Goal: Information Seeking & Learning: Learn about a topic

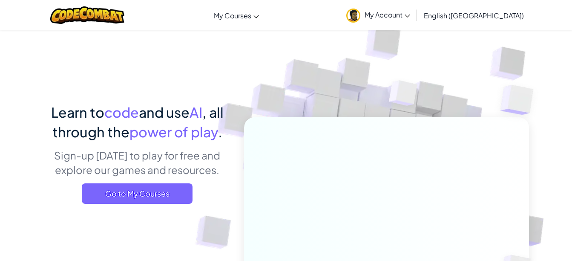
click at [168, 206] on div "Learn to code and use AI , all through the power of play . Sign-up [DATE] to pl…" at bounding box center [137, 156] width 188 height 108
click at [165, 198] on span "Go to My Courses" at bounding box center [137, 193] width 111 height 20
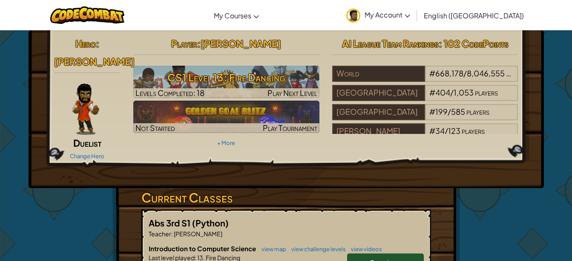
click at [240, 78] on h3 "CS1 Level 13: Fire Dancing" at bounding box center [226, 77] width 186 height 19
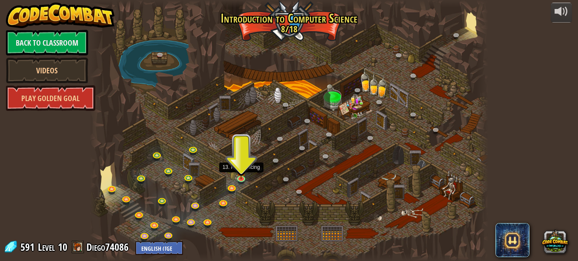
click at [243, 176] on img at bounding box center [241, 171] width 9 height 16
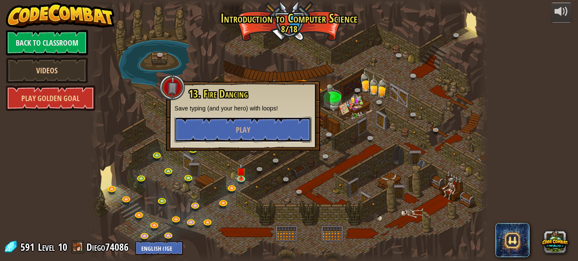
click at [227, 130] on button "Play" at bounding box center [243, 130] width 137 height 26
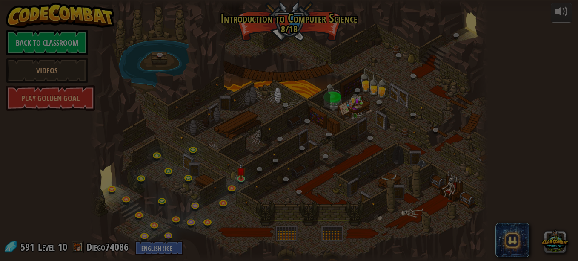
click at [227, 1] on body "powered by Back to Classroom Videos Play Golden Goal 25. [PERSON_NAME] (Locked …" at bounding box center [289, 0] width 578 height 1
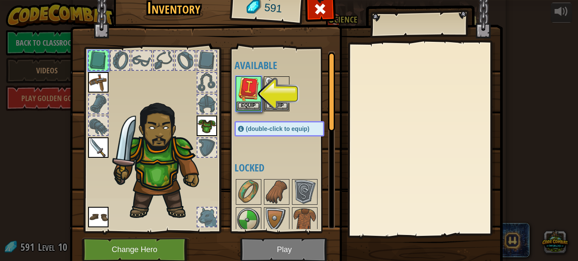
click at [246, 100] on img at bounding box center [249, 89] width 24 height 24
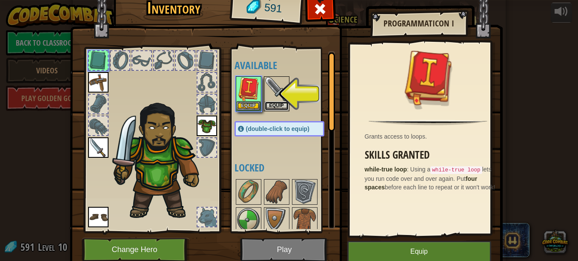
click at [265, 103] on button "Equip" at bounding box center [277, 105] width 24 height 9
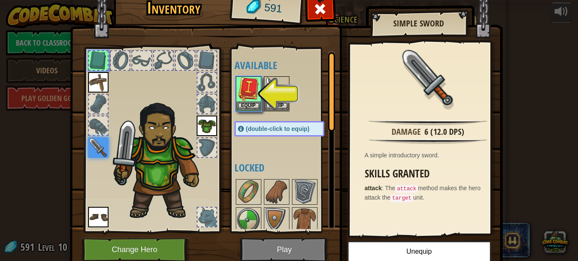
click at [298, 253] on img at bounding box center [286, 114] width 433 height 309
click at [244, 101] on button "Equip" at bounding box center [249, 105] width 24 height 9
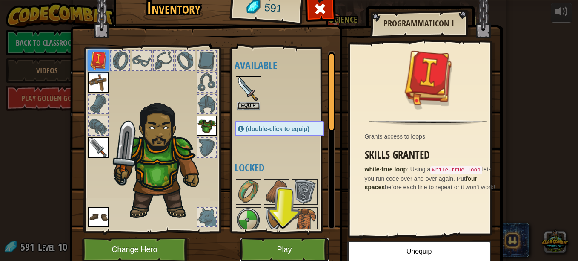
click at [276, 244] on button "Play" at bounding box center [284, 249] width 89 height 23
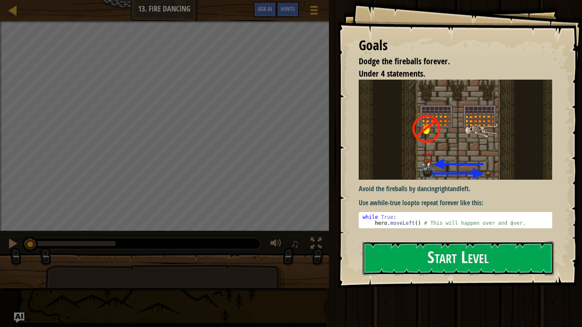
click at [407, 255] on button "Start Level" at bounding box center [457, 258] width 191 height 34
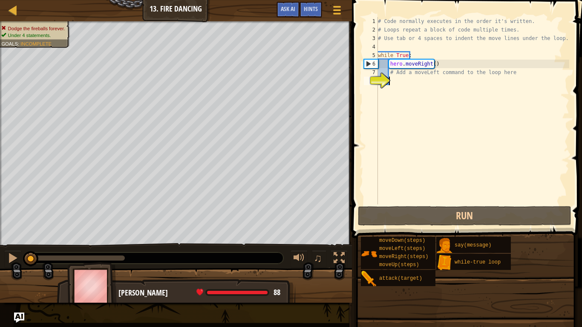
click at [411, 86] on div "# Code normally executes in the order it's written. # Loops repeat a block of c…" at bounding box center [472, 119] width 193 height 204
click at [412, 86] on div "# Code normally executes in the order it's written. # Loops repeat a block of c…" at bounding box center [472, 119] width 193 height 204
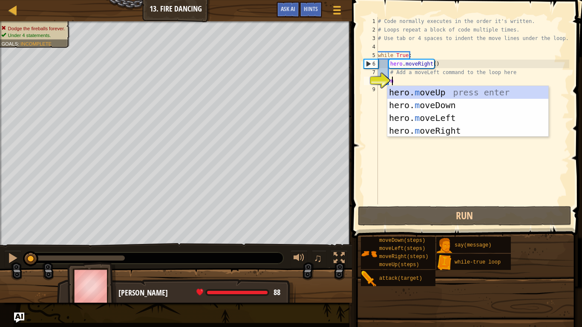
type textarea "mo"
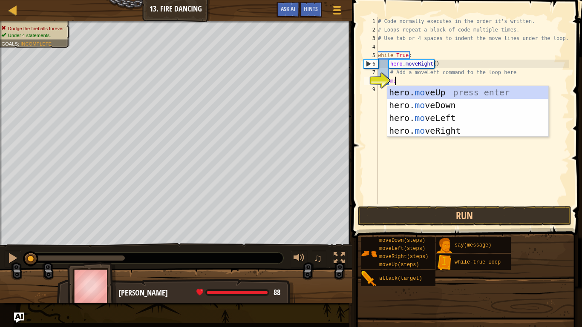
scroll to position [4, 1]
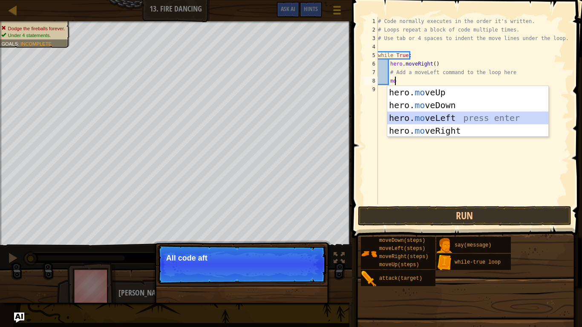
click at [439, 117] on div "hero. mo veUp press enter hero. mo veDown press enter hero. mo veLeft press ent…" at bounding box center [467, 124] width 161 height 77
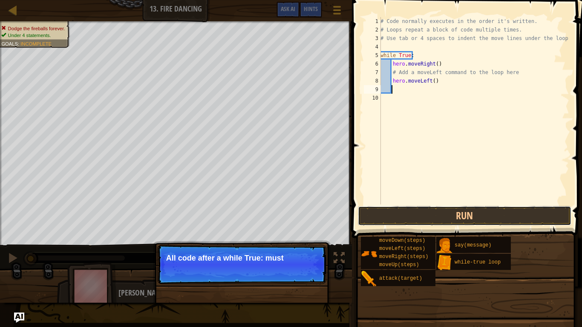
click at [463, 217] on button "Run" at bounding box center [464, 216] width 213 height 20
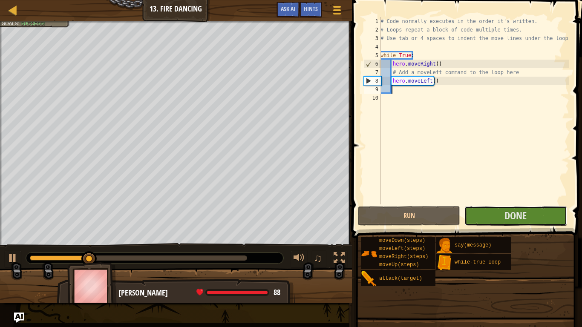
click at [520, 217] on span "Done" at bounding box center [515, 216] width 22 height 14
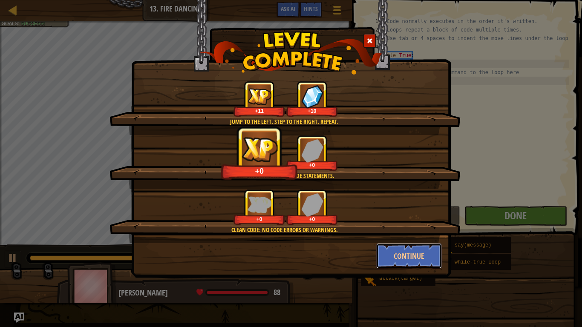
click at [386, 251] on button "Continue" at bounding box center [409, 256] width 66 height 26
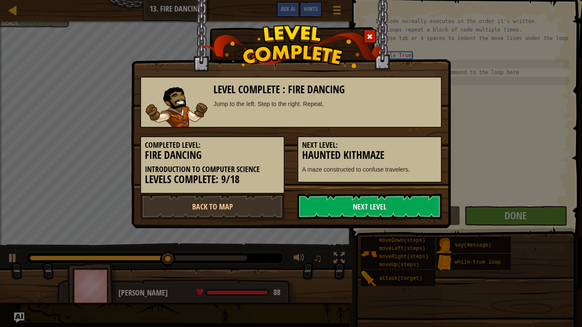
click at [386, 252] on div "Level Complete : Fire Dancing Jump to the left. Step to the right. Repeat. Comp…" at bounding box center [291, 163] width 582 height 327
click at [228, 202] on link "Back to Map" at bounding box center [212, 207] width 144 height 26
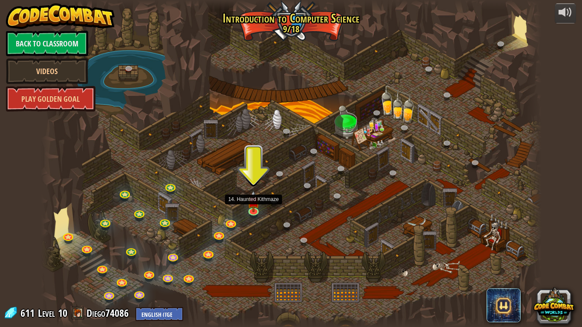
click at [250, 209] on img at bounding box center [253, 201] width 13 height 22
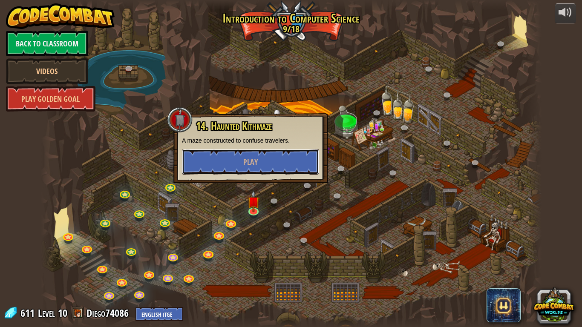
click at [229, 159] on button "Play" at bounding box center [250, 162] width 137 height 26
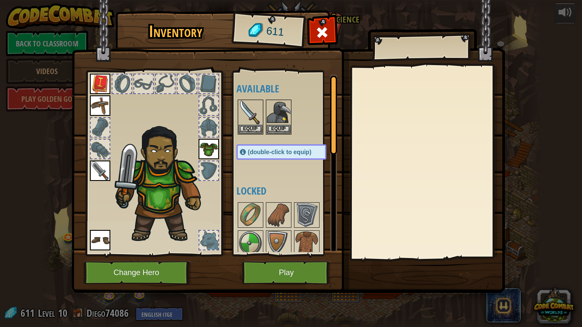
click at [274, 123] on img at bounding box center [279, 112] width 24 height 24
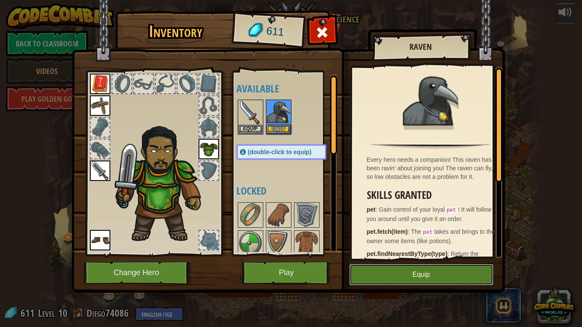
click at [416, 260] on button "Equip" at bounding box center [421, 274] width 144 height 21
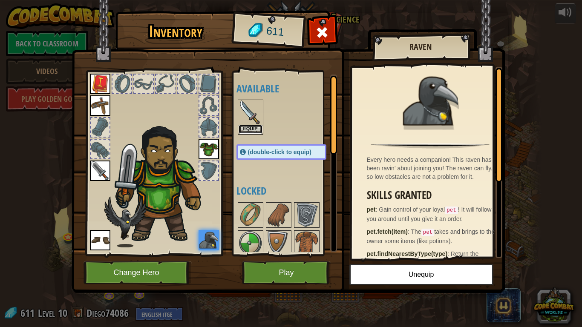
click at [248, 129] on button "Equip" at bounding box center [250, 129] width 24 height 9
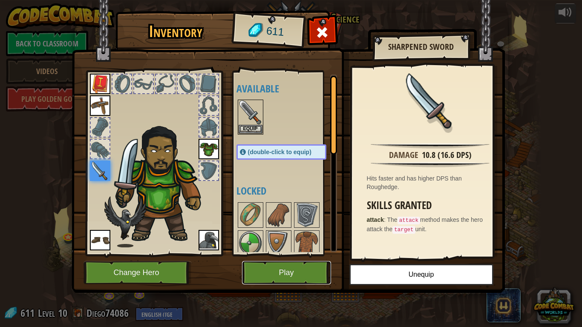
click at [308, 260] on button "Play" at bounding box center [286, 272] width 89 height 23
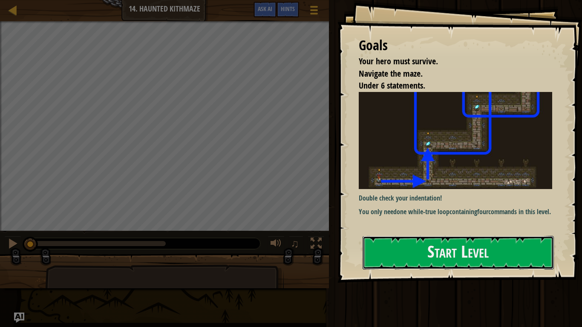
click at [414, 255] on button "Start Level" at bounding box center [457, 253] width 191 height 34
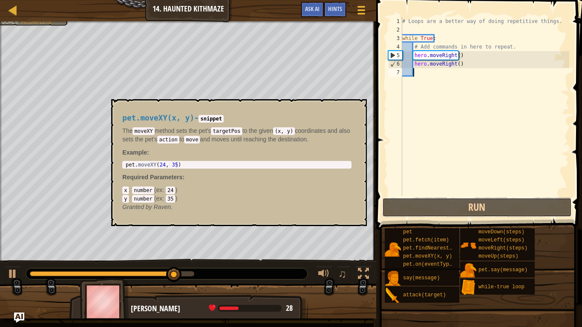
click at [521, 204] on button "Run" at bounding box center [476, 208] width 189 height 20
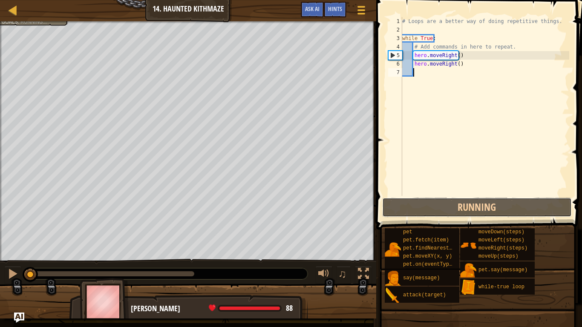
click at [523, 212] on button "Running" at bounding box center [476, 208] width 189 height 20
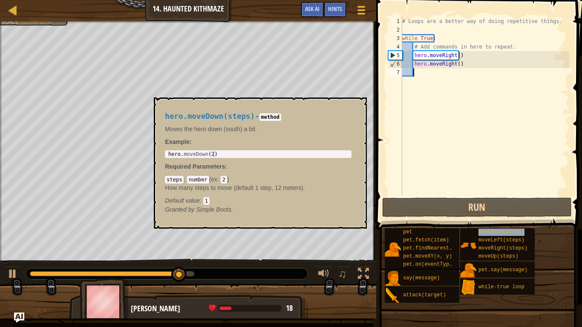
click at [484, 228] on div "moveDown(steps)" at bounding box center [505, 232] width 58 height 8
click at [472, 215] on button "Run" at bounding box center [476, 208] width 189 height 20
click at [354, 102] on button "×" at bounding box center [357, 107] width 7 height 12
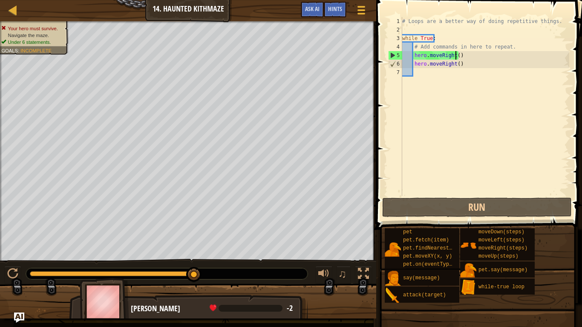
click at [455, 54] on div "# Loops are a better way of doing repetitive things. while True : # Add command…" at bounding box center [484, 115] width 169 height 196
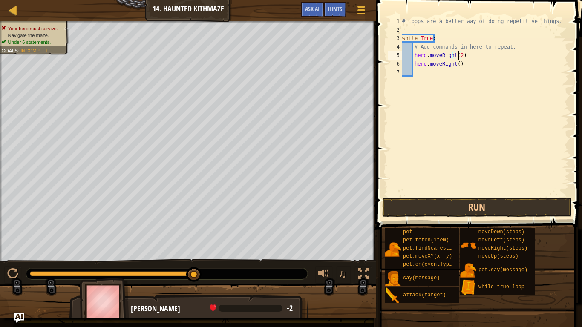
click at [457, 65] on div "# Loops are a better way of doing repetitive things. while True : # Add command…" at bounding box center [484, 115] width 169 height 196
type textarea "hero.moveUp(2)"
click at [536, 203] on button "Run" at bounding box center [476, 208] width 189 height 20
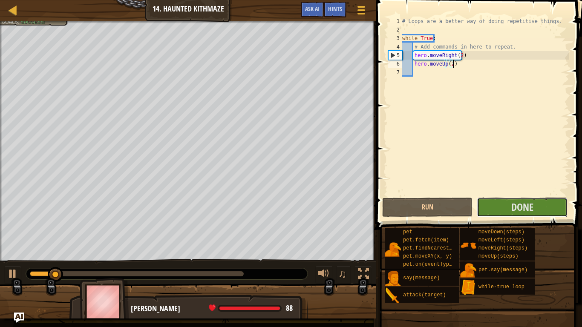
click at [531, 210] on span "Done" at bounding box center [522, 207] width 22 height 14
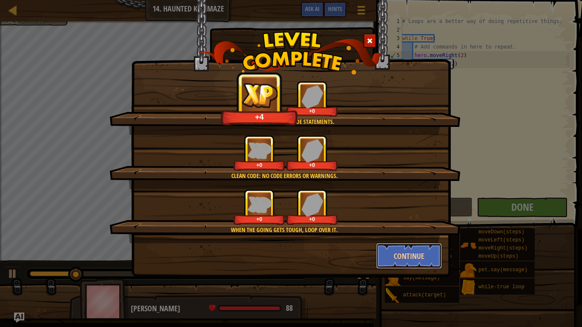
click at [389, 260] on button "Continue" at bounding box center [409, 256] width 66 height 26
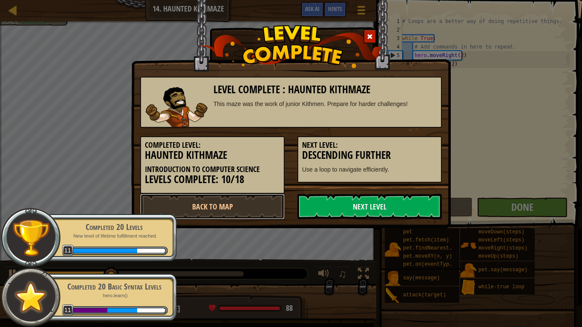
click at [257, 212] on link "Back to Map" at bounding box center [212, 207] width 144 height 26
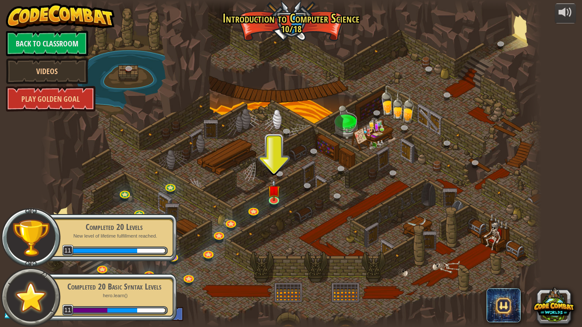
click at [351, 239] on div at bounding box center [291, 163] width 500 height 327
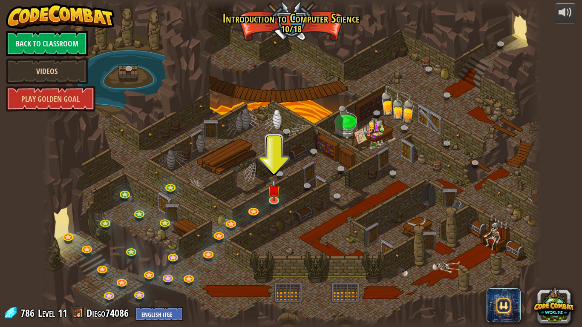
click at [274, 197] on img at bounding box center [273, 191] width 13 height 22
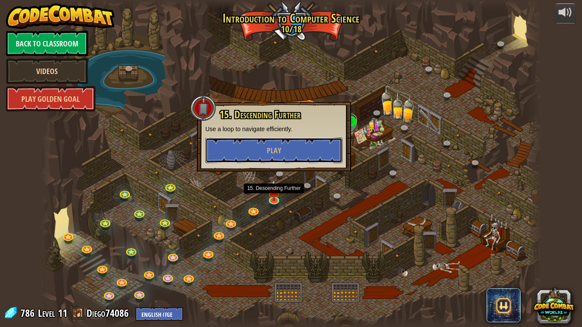
click at [309, 149] on button "Play" at bounding box center [273, 151] width 137 height 26
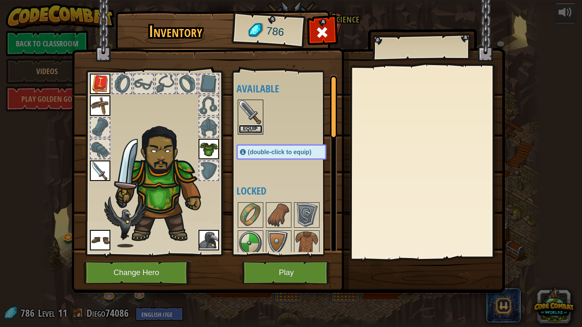
click at [249, 127] on button "Equip" at bounding box center [250, 129] width 24 height 9
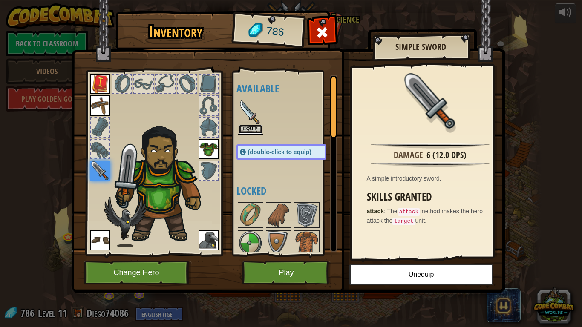
click at [255, 129] on button "Equip" at bounding box center [250, 129] width 24 height 9
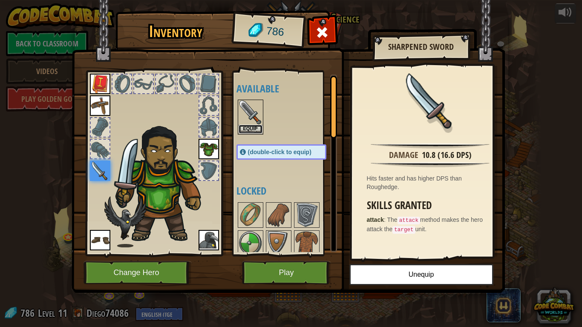
click at [249, 129] on button "Equip" at bounding box center [250, 129] width 24 height 9
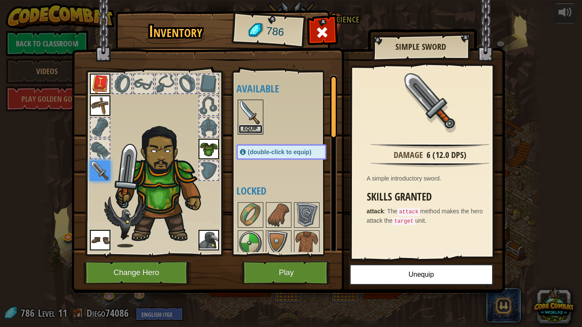
click at [254, 132] on button "Equip" at bounding box center [250, 129] width 24 height 9
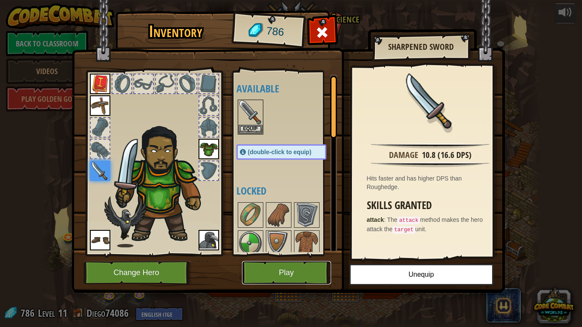
click at [271, 260] on button "Play" at bounding box center [286, 272] width 89 height 23
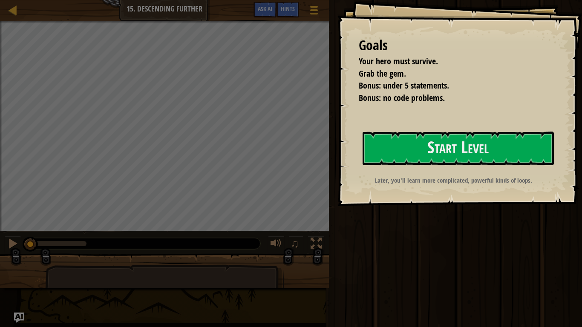
click at [409, 169] on div "Goals Your hero must survive. Grab the gem. Bonus: under 5 statements. Bonus: n…" at bounding box center [459, 103] width 244 height 206
click at [418, 170] on div "Goals Your hero must survive. Grab the gem. Bonus: under 5 statements. Bonus: n…" at bounding box center [459, 103] width 244 height 206
click at [438, 163] on button "Start Level" at bounding box center [457, 149] width 191 height 34
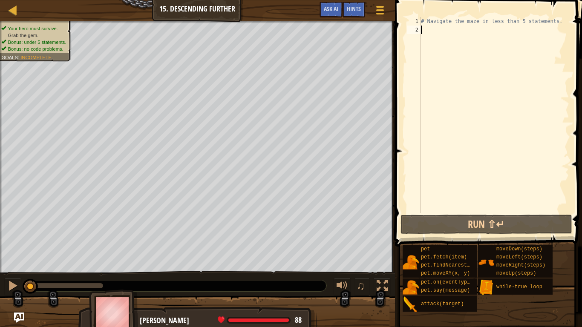
type textarea "m"
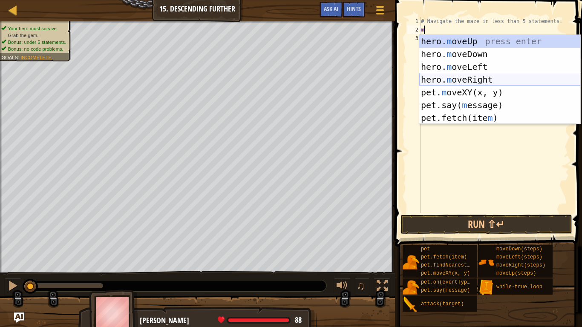
click at [476, 79] on div "hero. m oveUp press enter hero. m oveDown press enter hero. m oveLeft press ent…" at bounding box center [499, 92] width 161 height 115
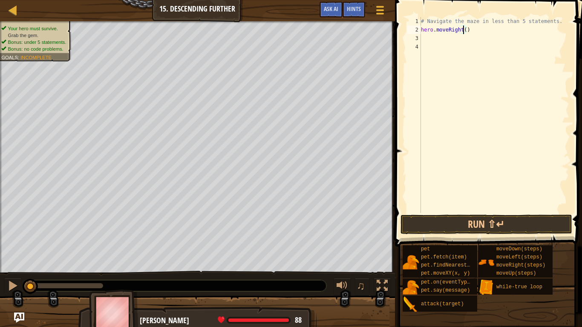
click at [463, 31] on div "# Navigate the maze in less than 5 statements. hero . moveRight ( )" at bounding box center [494, 123] width 150 height 213
type textarea "hero.moveRight(2)"
click at [421, 35] on div "# Navigate the maze in less than 5 statements. hero . moveRight ( 2 )" at bounding box center [494, 123] width 150 height 213
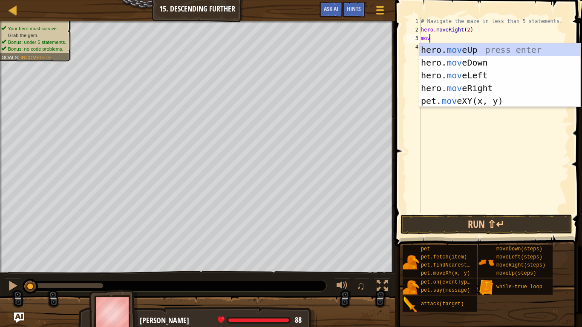
type textarea "move"
drag, startPoint x: 470, startPoint y: 54, endPoint x: 470, endPoint y: 62, distance: 8.1
click at [470, 62] on div "hero. move Up press enter hero. move Down press enter hero. move Left press ent…" at bounding box center [499, 87] width 161 height 89
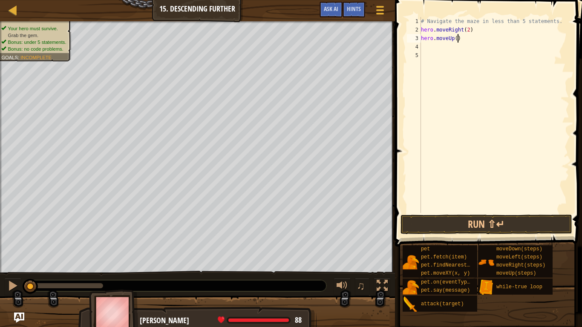
click at [461, 40] on div "# Navigate the maze in less than 5 statements. hero . moveRight ( 2 ) hero . mo…" at bounding box center [494, 123] width 150 height 213
type textarea "hero.moved"
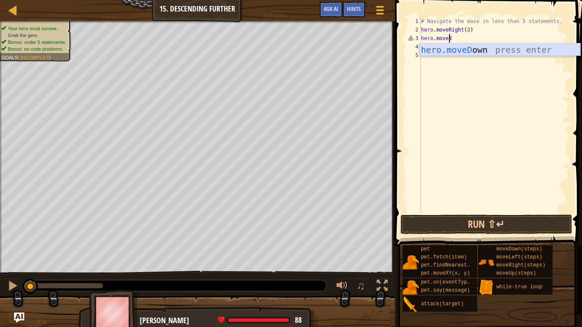
click at [466, 54] on div "hero.moveD own press enter" at bounding box center [499, 62] width 161 height 38
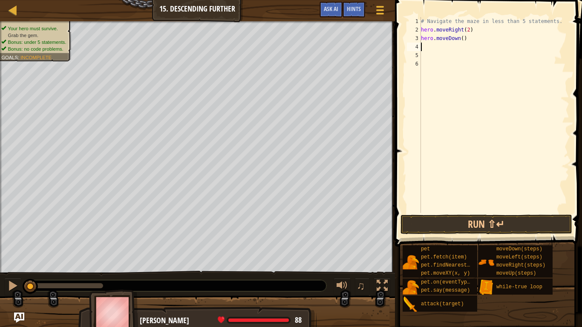
scroll to position [4, 0]
click at [454, 220] on button "Run ⇧↵" at bounding box center [486, 225] width 172 height 20
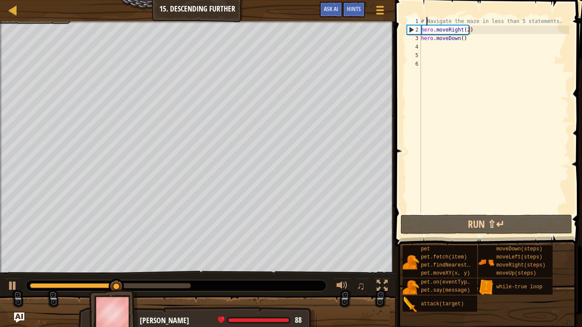
click at [426, 20] on div "# Navigate the maze in less than 5 statements. hero . moveRight ( 2 ) hero . mo…" at bounding box center [494, 123] width 150 height 213
click at [553, 21] on div "# Navigate the maze in less than 5 statements. hero . moveRight ( 2 ) hero . mo…" at bounding box center [494, 123] width 150 height 213
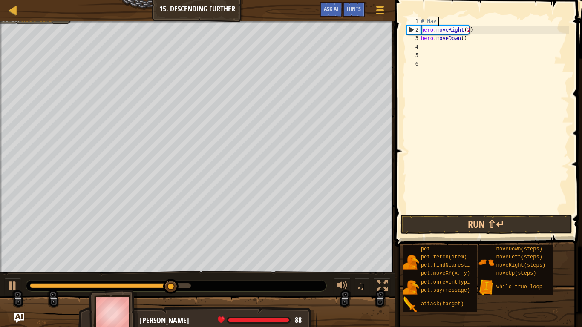
type textarea "#"
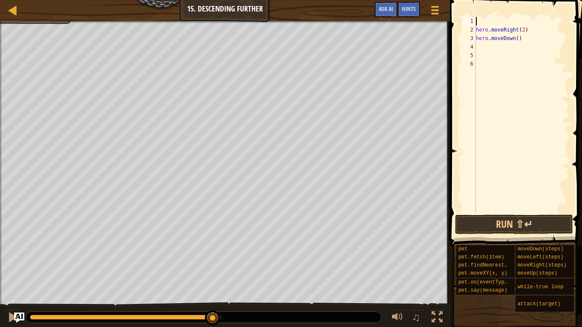
type textarea "w"
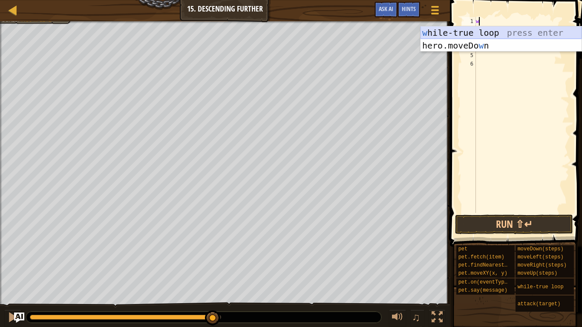
click at [555, 33] on div "w [PERSON_NAME]-true loop press enter hero.moveDo w n press enter" at bounding box center [500, 51] width 161 height 51
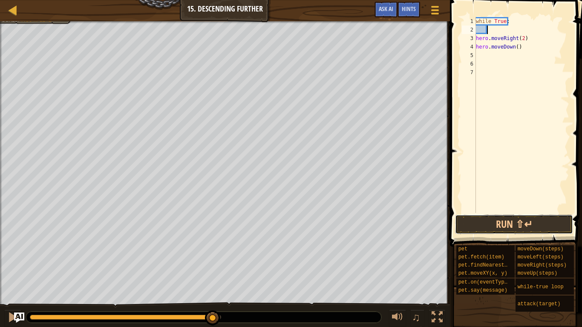
click at [524, 219] on button "Run ⇧↵" at bounding box center [514, 225] width 118 height 20
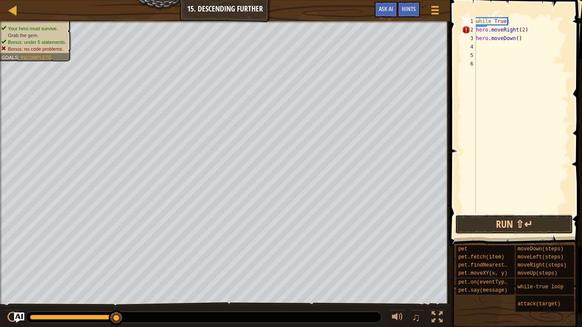
click at [509, 224] on button "Run ⇧↵" at bounding box center [514, 225] width 118 height 20
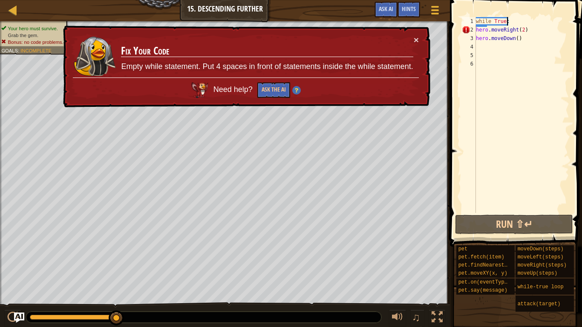
click at [513, 20] on div "while True : hero . moveRight ( 2 ) hero . moveDown ( )" at bounding box center [521, 123] width 95 height 213
click at [511, 23] on div "while True : hero . moveRight ( 2 ) hero . moveDown ( )" at bounding box center [521, 123] width 95 height 213
type textarea "while True:"
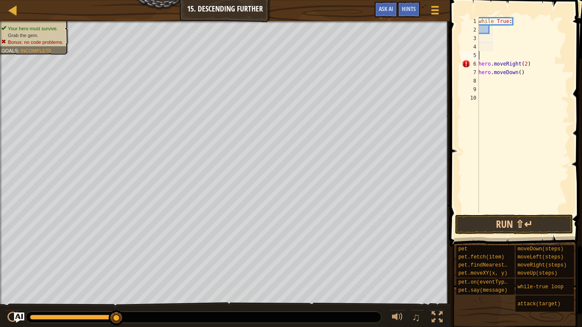
click at [495, 31] on div "while True : hero . moveRight ( 2 ) hero . moveDown ( )" at bounding box center [522, 123] width 92 height 213
click at [507, 233] on button "Run ⇧↵" at bounding box center [514, 225] width 118 height 20
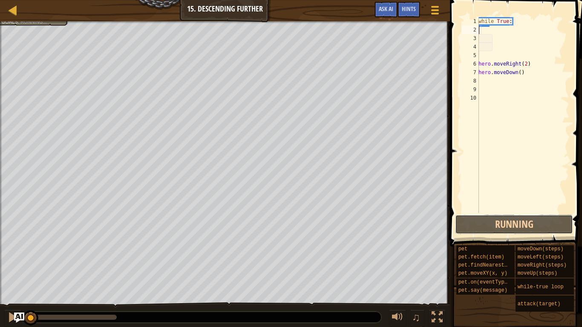
click at [504, 232] on button "Running" at bounding box center [514, 225] width 118 height 20
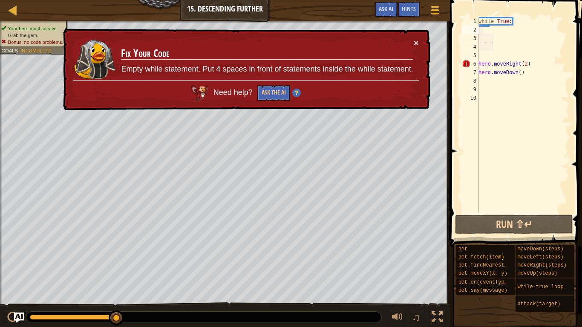
type textarea "l"
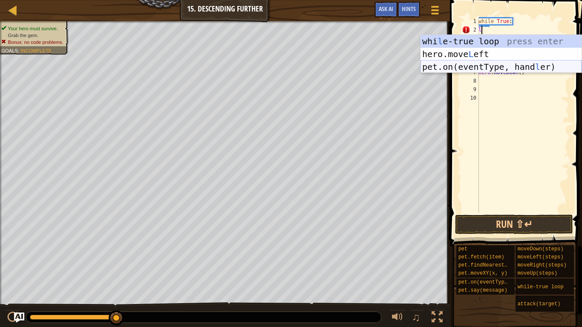
click at [525, 97] on div "while True : l hero . moveRight ( 2 ) hero . moveDown ( )" at bounding box center [522, 123] width 92 height 213
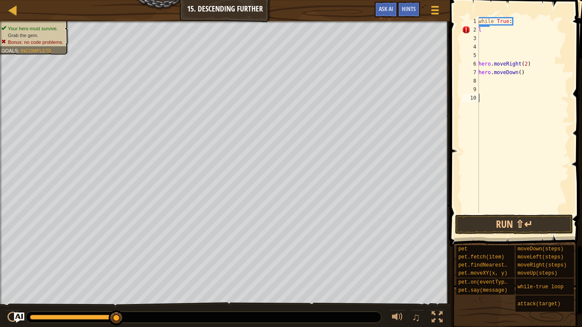
click at [533, 69] on div "while True : l hero . moveRight ( 2 ) hero . moveDown ( )" at bounding box center [522, 123] width 92 height 213
click at [533, 69] on div "while True : l hero . moveRight ( 2 ) hero . [GEOGRAPHIC_DATA]" at bounding box center [522, 123] width 92 height 213
click at [484, 31] on div "while True : l hero . moveRight ( 2 ) hero . [GEOGRAPHIC_DATA]" at bounding box center [522, 123] width 92 height 213
type textarea "l"
click at [522, 75] on div "while True : hero . moveRight ( 2 ) hero . [GEOGRAPHIC_DATA]" at bounding box center [522, 123] width 92 height 213
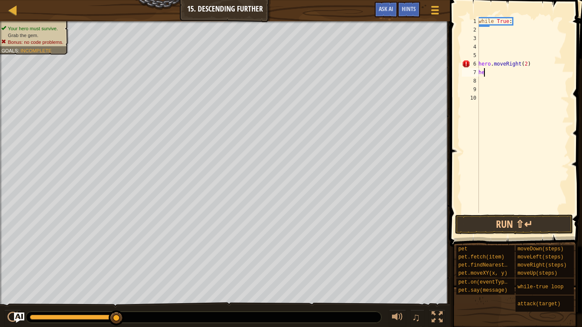
type textarea "h"
click at [515, 69] on div "while True :" at bounding box center [521, 123] width 95 height 213
type textarea "while True:"
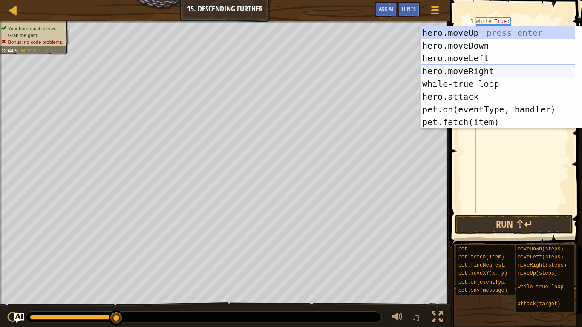
click at [487, 74] on div "hero.moveUp press enter hero.moveDown press enter hero.moveLeft press enter her…" at bounding box center [497, 90] width 155 height 128
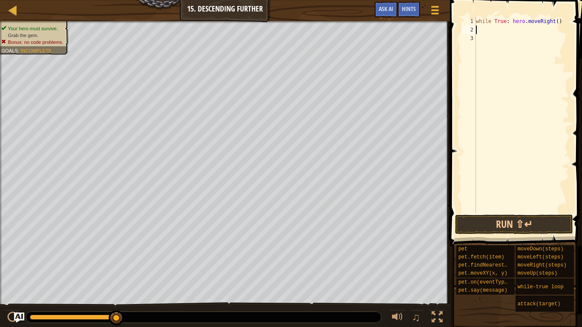
click at [529, 28] on div "while True : hero . moveRight ( )" at bounding box center [521, 123] width 95 height 213
click at [550, 21] on div "while True : hero . moveRight ( )" at bounding box center [521, 123] width 95 height 213
type textarea "while True: hero.moveRight(2)"
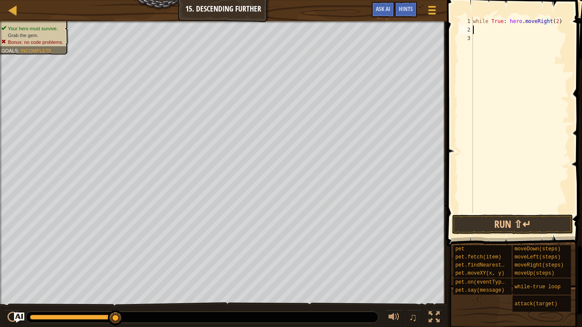
click at [498, 32] on div "while True : hero . moveRight ( 2 )" at bounding box center [520, 123] width 98 height 213
type textarea "m"
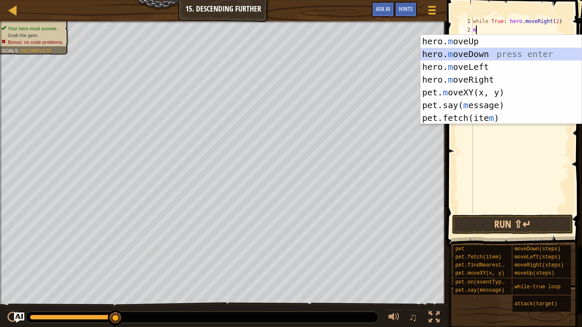
click at [500, 50] on div "hero. m oveUp press enter hero. m oveDown press enter hero. m oveLeft press ent…" at bounding box center [500, 92] width 161 height 115
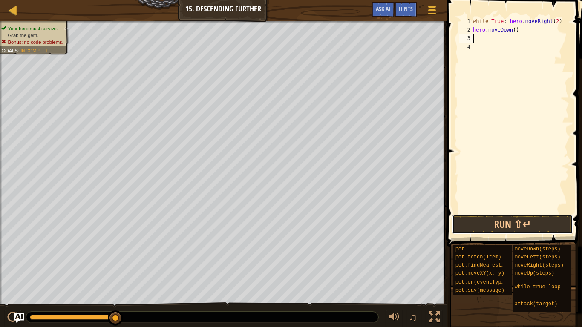
click at [493, 225] on button "Run ⇧↵" at bounding box center [512, 225] width 121 height 20
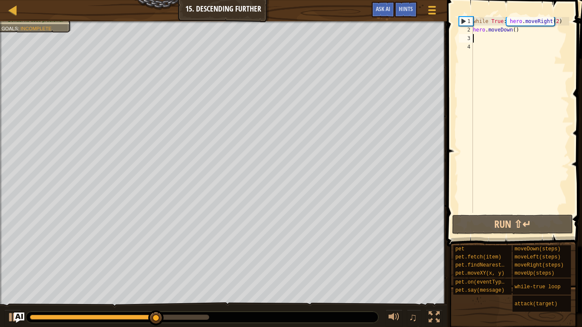
click at [556, 20] on div "while True : hero . moveRight ( 2 ) hero . moveDown ( )" at bounding box center [520, 123] width 98 height 213
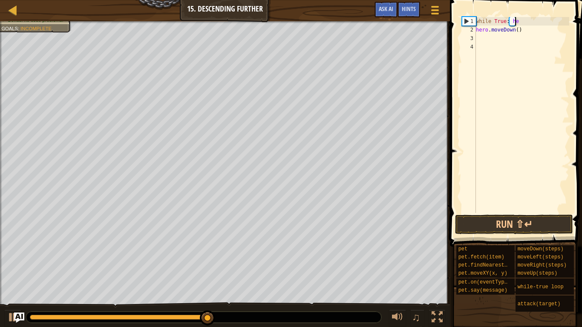
type textarea "while True:"
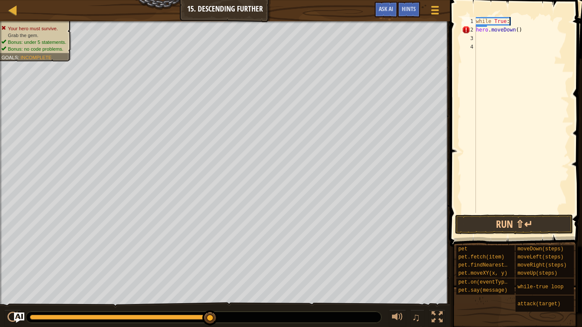
click at [483, 37] on div "while True : hero . moveDown ( )" at bounding box center [521, 123] width 95 height 213
click at [519, 31] on div "while True : hero . moveDown ( )" at bounding box center [521, 123] width 95 height 213
type textarea "h"
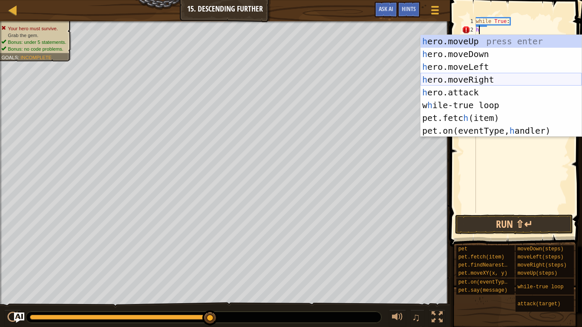
click at [507, 78] on div "h ero.moveUp press enter h ero.moveDown press enter h ero.moveLeft press enter …" at bounding box center [500, 99] width 161 height 128
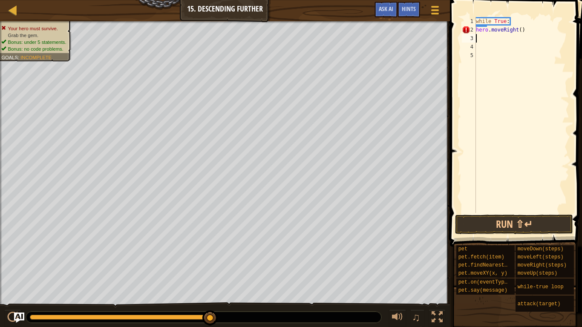
click at [518, 32] on div "while True : hero . moveRight ( )" at bounding box center [521, 123] width 95 height 213
type textarea "hero.moveRight(2)"
click at [505, 45] on div "while True : hero . moveRight ( 2 )" at bounding box center [521, 123] width 95 height 213
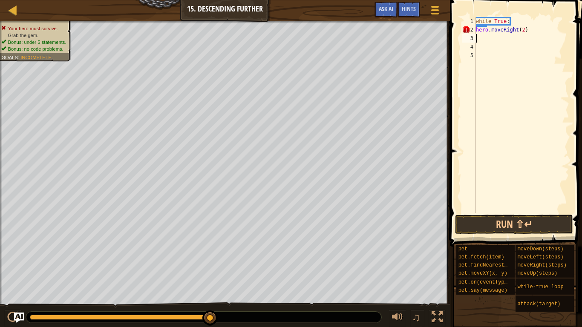
click at [493, 38] on div "while True : hero . moveRight ( 2 )" at bounding box center [521, 123] width 95 height 213
type textarea "m"
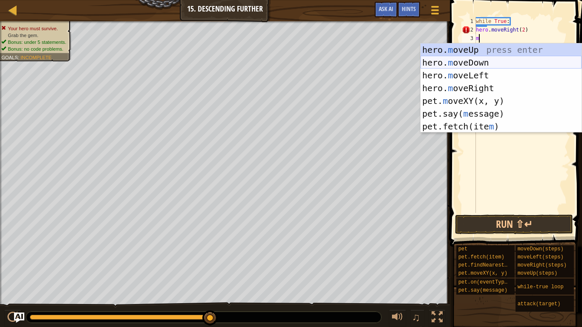
click at [487, 63] on div "hero. m oveUp press enter hero. m oveDown press enter hero. m oveLeft press ent…" at bounding box center [500, 100] width 161 height 115
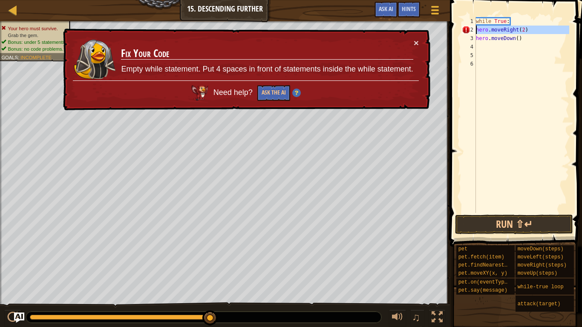
click at [470, 33] on div "2" at bounding box center [468, 30] width 14 height 9
click at [272, 93] on button "Ask the AI" at bounding box center [273, 93] width 33 height 16
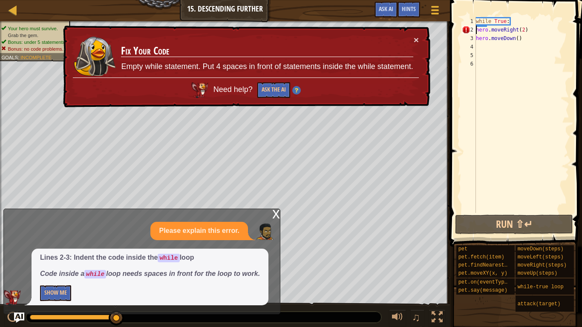
click at [506, 21] on div "while True : hero . moveRight ( 2 ) hero . moveDown ( )" at bounding box center [521, 123] width 95 height 213
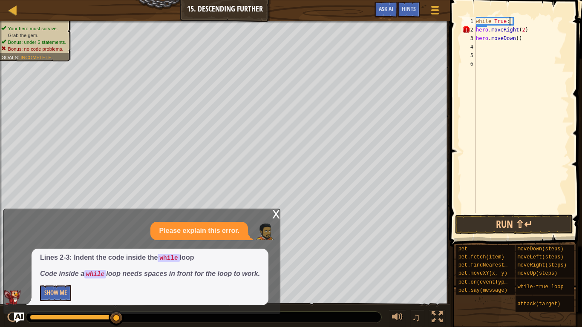
scroll to position [4, 3]
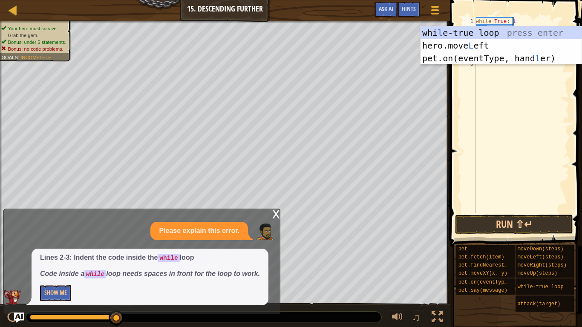
type textarea "while True: lo"
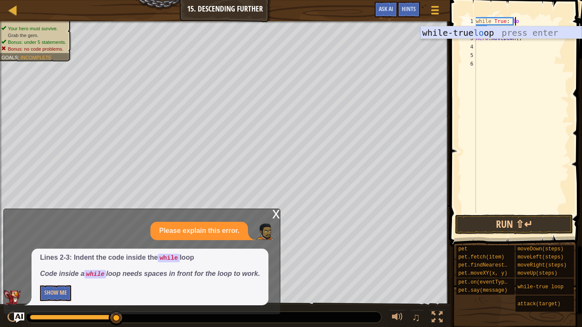
click at [502, 32] on div "while-true lo op press enter" at bounding box center [500, 45] width 161 height 38
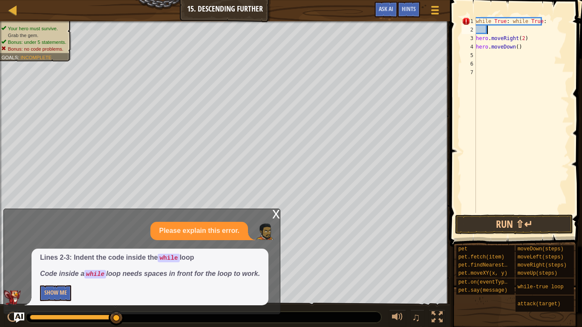
click at [544, 18] on div "while True : while True : hero . moveRight ( 2 ) hero . moveDown ( )" at bounding box center [521, 123] width 95 height 213
type textarea "while True:"
click at [527, 31] on div "while True : hero . moveRight ( 2 ) hero . moveDown ( )" at bounding box center [521, 123] width 95 height 213
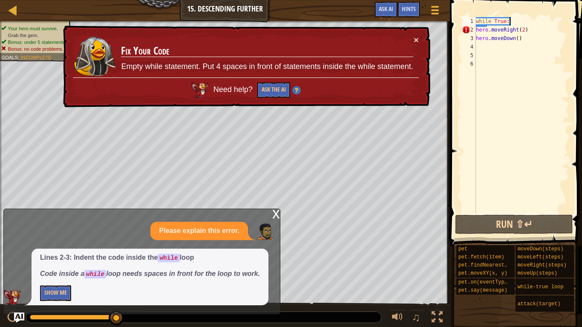
type textarea "while True:"
click at [218, 231] on p "Please explain this error." at bounding box center [199, 231] width 80 height 10
click at [437, 12] on div at bounding box center [434, 10] width 11 height 12
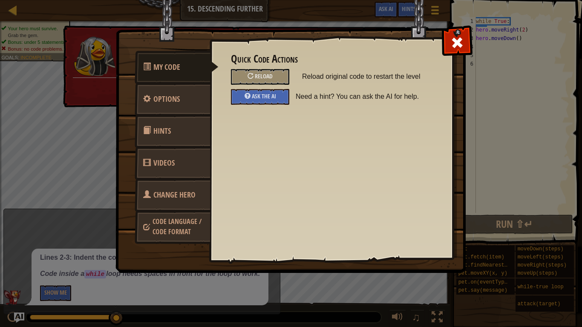
click at [281, 75] on div "Reload" at bounding box center [260, 77] width 58 height 16
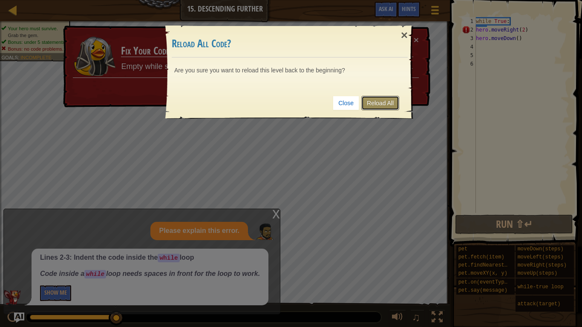
click at [377, 103] on link "Reload All" at bounding box center [380, 103] width 38 height 14
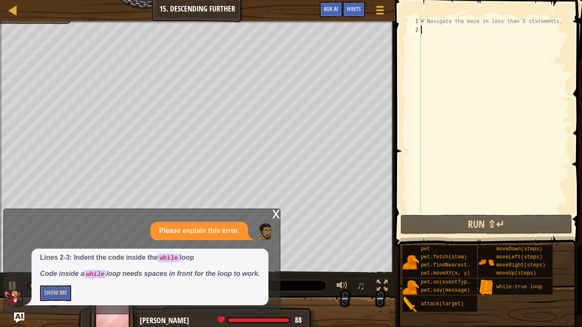
type textarea "m"
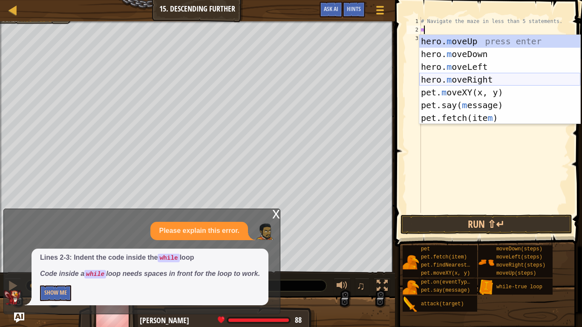
click at [469, 77] on div "hero. m oveUp press enter hero. m oveDown press enter hero. m oveLeft press ent…" at bounding box center [499, 92] width 161 height 115
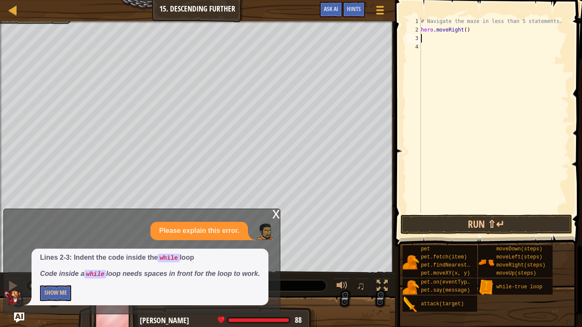
click at [464, 31] on div "# Navigate the maze in less than 5 statements. hero . moveRight ( )" at bounding box center [494, 123] width 150 height 213
click at [473, 33] on div "# Navigate the maze in less than 5 statements. hero . moveRight ( )" at bounding box center [494, 123] width 150 height 213
type textarea "hero.moveRight"
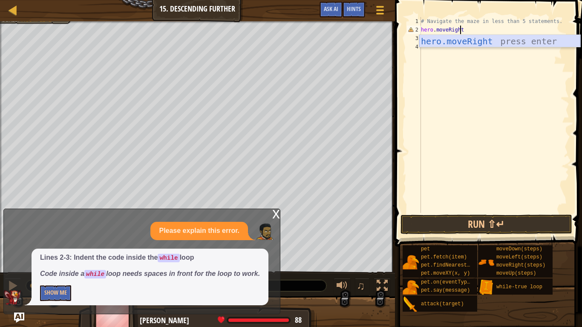
click at [480, 41] on div "hero.moveRight press enter" at bounding box center [499, 54] width 161 height 38
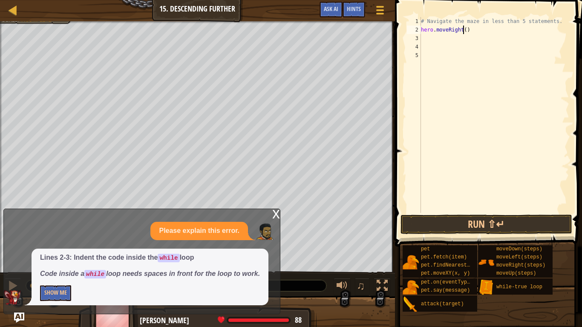
click at [463, 32] on div "# Navigate the maze in less than 5 statements. hero . moveRight ( )" at bounding box center [494, 123] width 150 height 213
type textarea "hero.moveRight(2)"
click at [440, 37] on div "# Navigate the maze in less than 5 statements. hero . moveRight ( 2 )" at bounding box center [494, 123] width 150 height 213
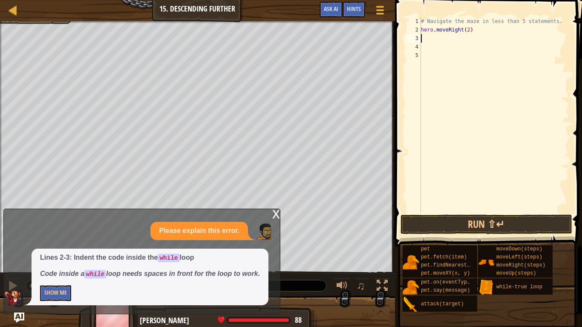
type textarea "m"
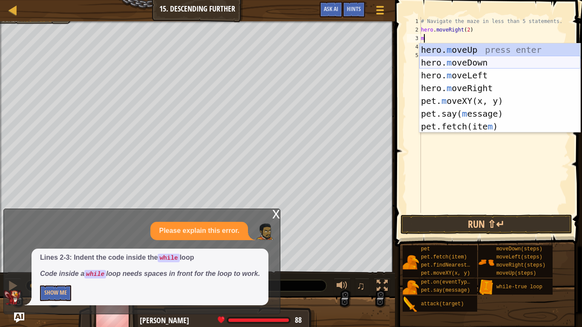
click at [467, 65] on div "hero. m oveUp press enter hero. m oveDown press enter hero. m oveLeft press ent…" at bounding box center [499, 100] width 161 height 115
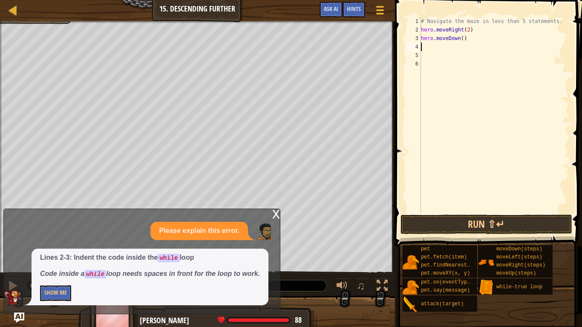
type textarea "l"
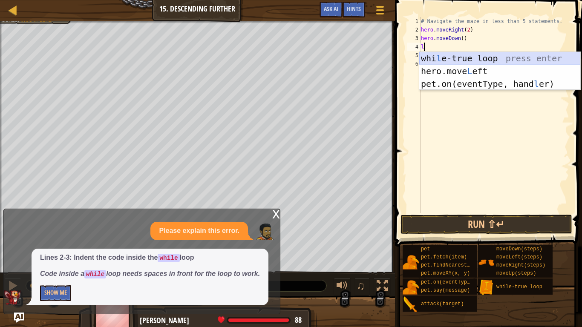
click at [450, 57] on div "whi l e-true loop press enter hero.move L eft press enter pet.on(eventType, han…" at bounding box center [499, 84] width 161 height 64
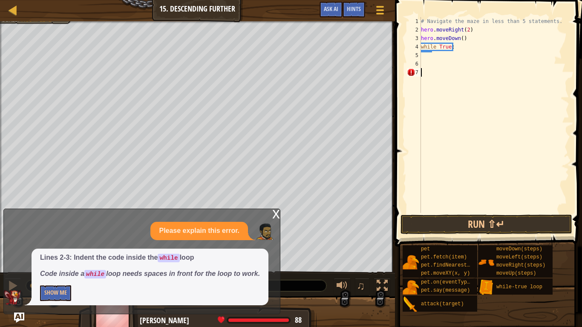
click at [431, 77] on div "# Navigate the maze in less than 5 statements. hero . moveRight ( 2 ) hero . mo…" at bounding box center [494, 123] width 150 height 213
click at [462, 224] on button "Run ⇧↵" at bounding box center [486, 225] width 172 height 20
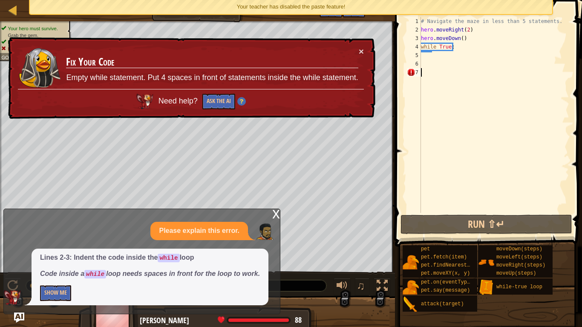
click at [555, 20] on div "# Navigate the maze in less than 5 statements. hero . moveRight ( 2 ) hero . mo…" at bounding box center [494, 123] width 150 height 213
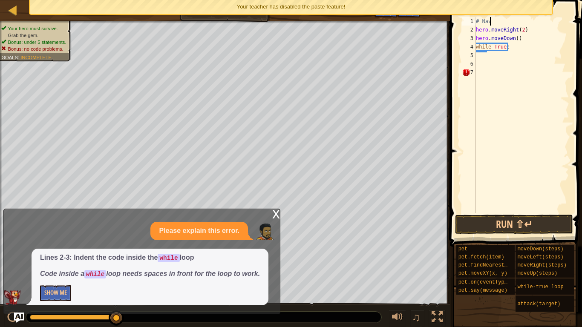
type textarea "#"
click at [495, 76] on div "hero . moveRight ( 2 ) hero . moveDown ( ) while True :" at bounding box center [521, 123] width 95 height 213
click at [479, 23] on div "hero . moveRight ( 2 ) hero . moveDown ( ) while True :" at bounding box center [521, 123] width 95 height 213
click at [510, 52] on div "hero . moveRight ( 2 ) hero . moveDown ( ) while True :" at bounding box center [521, 123] width 95 height 213
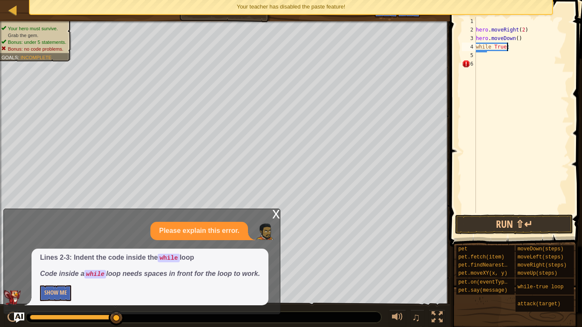
click at [512, 50] on div "hero . moveRight ( 2 ) hero . moveDown ( ) while True :" at bounding box center [521, 123] width 95 height 213
type textarea "w"
click at [520, 46] on div "hero . moveRight ( 2 ) hero . moveDown ( )" at bounding box center [521, 123] width 95 height 213
click at [493, 23] on div "hero . moveRight ( 2 ) hero . moveDown ( )" at bounding box center [521, 123] width 95 height 213
type textarea "w"
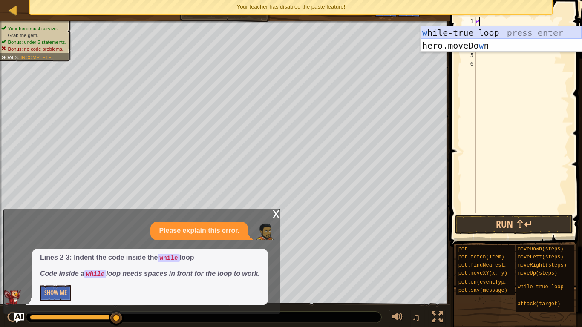
click at [502, 35] on div "w [PERSON_NAME]-true loop press enter hero.moveDo w n press enter" at bounding box center [500, 51] width 161 height 51
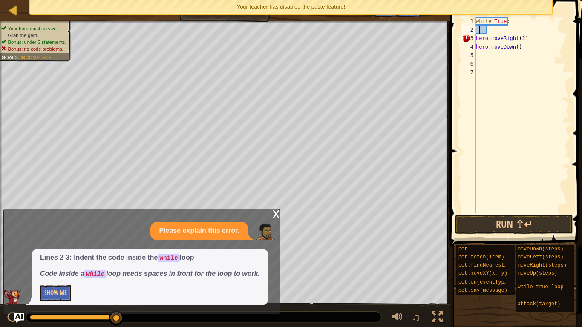
click at [478, 29] on div "while True : hero . moveRight ( 2 ) hero . moveDown ( )" at bounding box center [521, 123] width 95 height 213
click at [521, 48] on div "while True : hero . moveRight ( 2 ) hero . moveDown ( )" at bounding box center [521, 123] width 95 height 213
type textarea "h"
click at [476, 26] on div "while True :" at bounding box center [521, 123] width 95 height 213
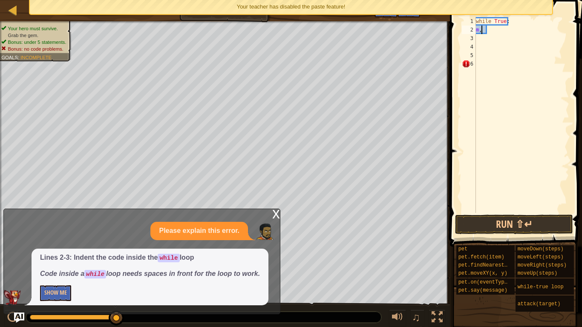
scroll to position [4, 1]
type textarea "m"
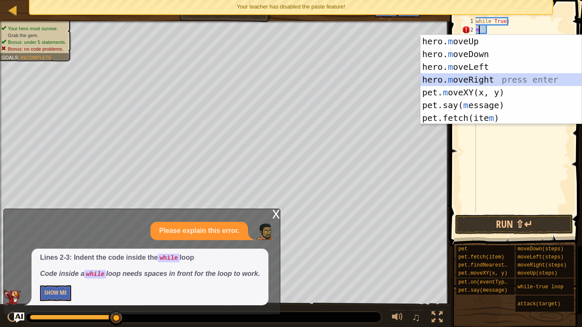
click at [493, 75] on div "hero. m oveUp press enter hero. m oveDown press enter hero. m oveLeft press ent…" at bounding box center [500, 92] width 161 height 115
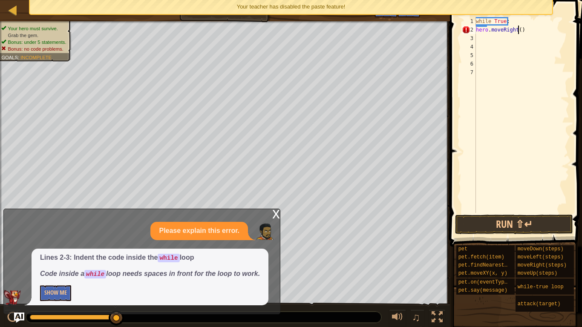
click at [519, 29] on div "while True : hero . moveRight ( )" at bounding box center [521, 123] width 95 height 213
type textarea "hero.moveRight(2)"
click at [497, 40] on div "while True : hero . moveRight ( 2 )" at bounding box center [521, 123] width 95 height 213
click at [482, 26] on div "while True : hero . moveRight ( 2 )" at bounding box center [521, 123] width 95 height 213
type textarea "hero.moveRight(2)"
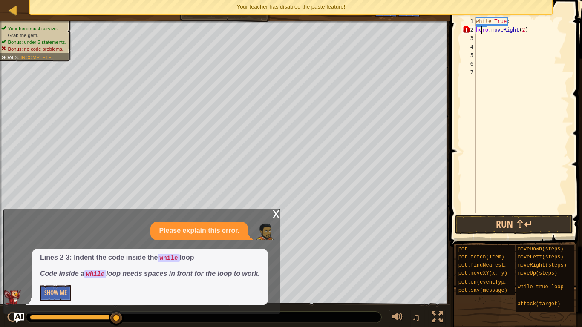
click at [484, 36] on div "while True : hero . moveRight ( 2 )" at bounding box center [521, 123] width 95 height 213
click at [476, 37] on div "while True : hero . moveRight ( 2 )" at bounding box center [521, 123] width 95 height 213
type textarea "m"
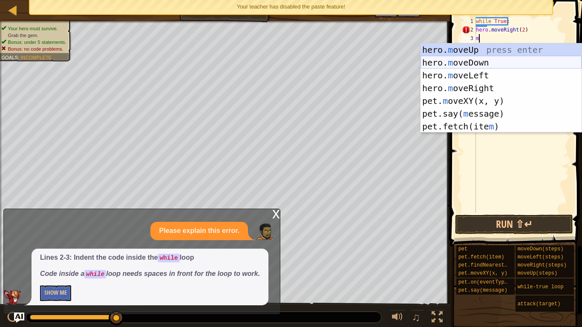
click at [507, 61] on div "hero. m oveUp press enter hero. m oveDown press enter hero. m oveLeft press ent…" at bounding box center [500, 100] width 161 height 115
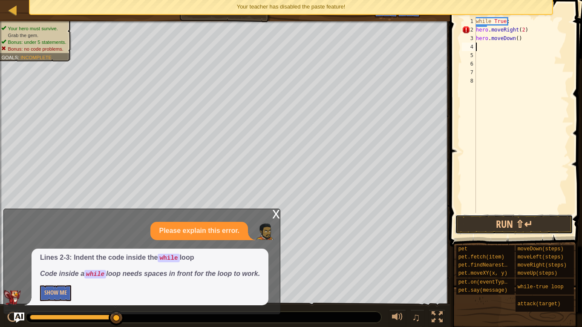
click at [538, 224] on button "Run ⇧↵" at bounding box center [514, 225] width 118 height 20
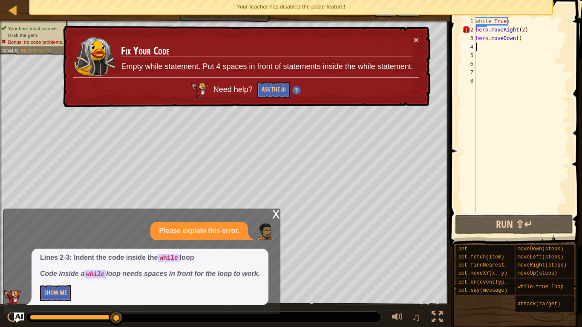
click at [513, 38] on div "while True : hero . moveRight ( 2 ) hero . moveDown ( )" at bounding box center [521, 123] width 95 height 213
click at [516, 38] on div "while True : hero . moveRight ( 2 ) hero . moveDown ( )" at bounding box center [521, 123] width 95 height 213
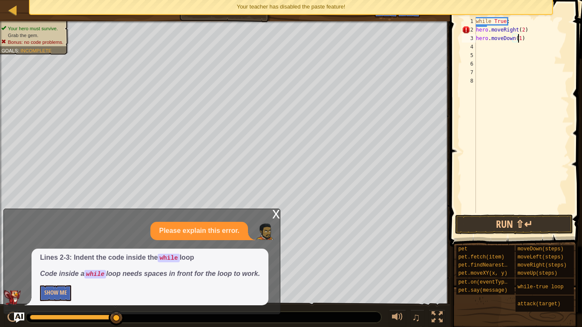
scroll to position [4, 3]
type textarea "hero.moveDown(1)"
click at [547, 220] on button "Run ⇧↵" at bounding box center [514, 225] width 118 height 20
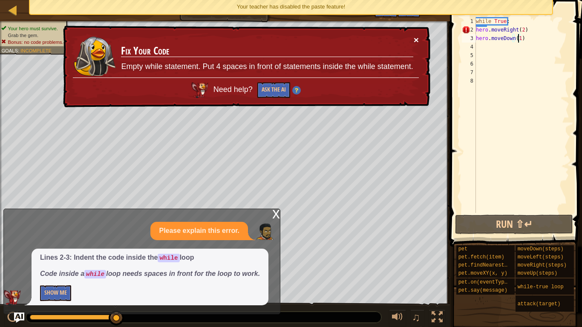
click at [416, 44] on button "×" at bounding box center [415, 39] width 5 height 9
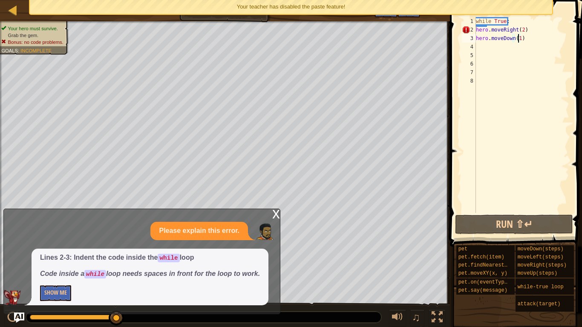
click at [286, 1] on div "Your teacher has disabled the paste feature!" at bounding box center [291, 7] width 522 height 14
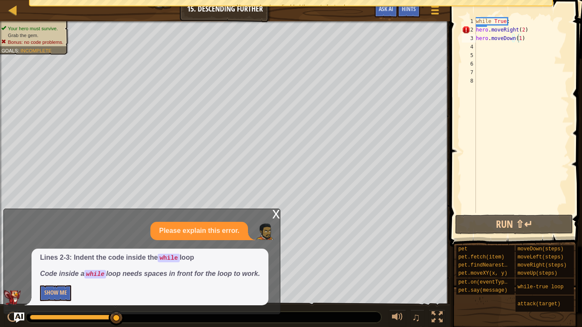
click at [412, 7] on span "Hints" at bounding box center [408, 9] width 14 height 8
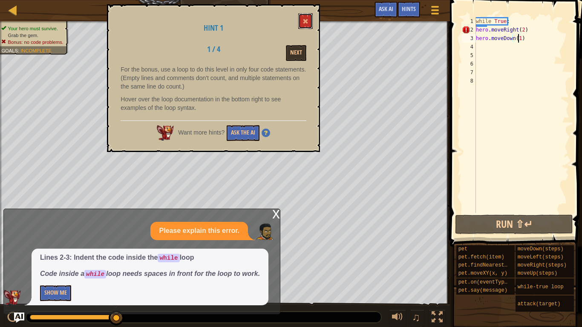
click at [298, 20] on button at bounding box center [305, 21] width 14 height 16
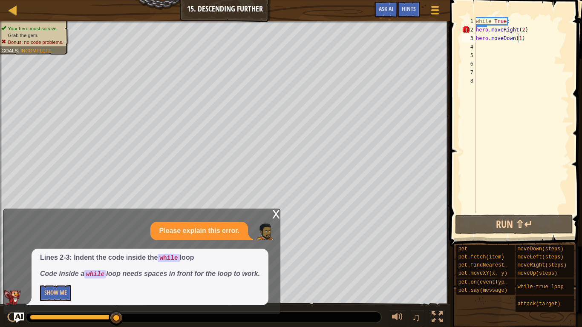
click at [429, 5] on div at bounding box center [434, 10] width 11 height 12
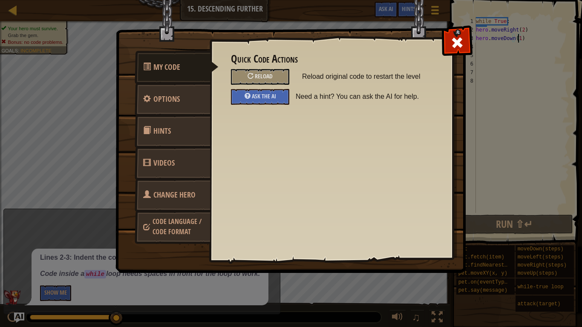
click at [244, 72] on div "Reload" at bounding box center [260, 77] width 58 height 16
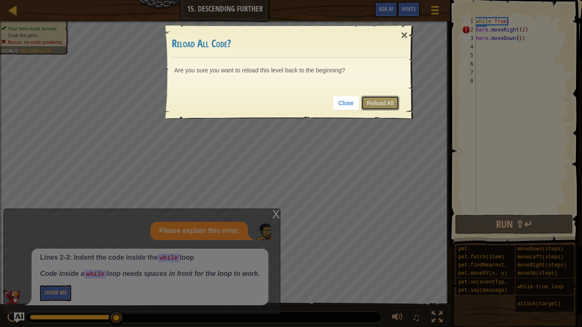
click at [381, 98] on link "Reload All" at bounding box center [380, 103] width 38 height 14
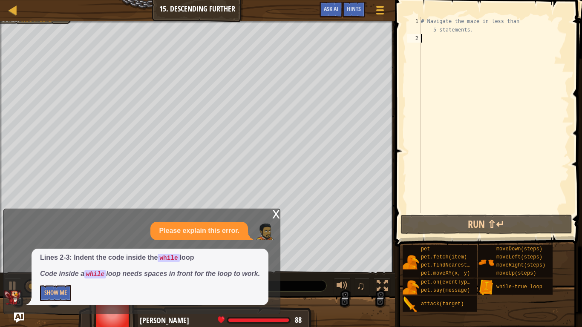
scroll to position [4, 0]
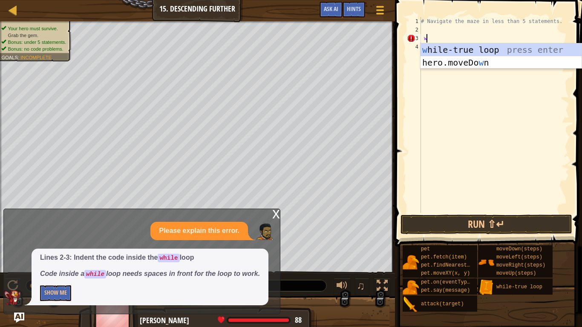
type textarea "wh"
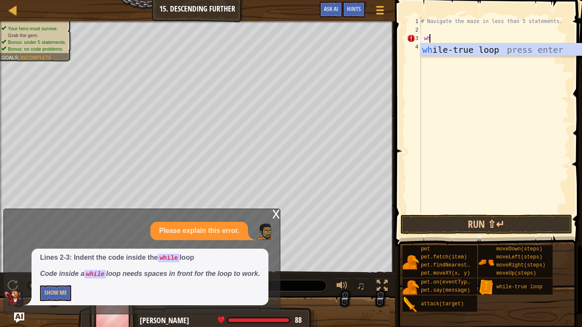
click at [490, 51] on div "wh ile-true loop press enter" at bounding box center [500, 62] width 161 height 38
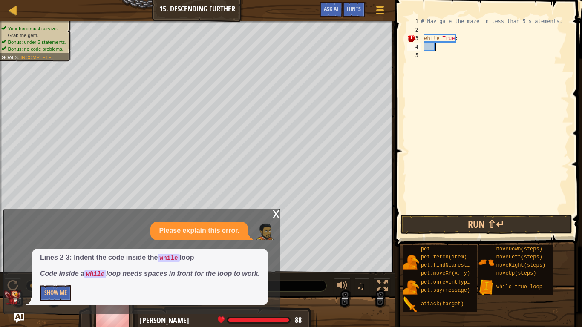
type textarea "h"
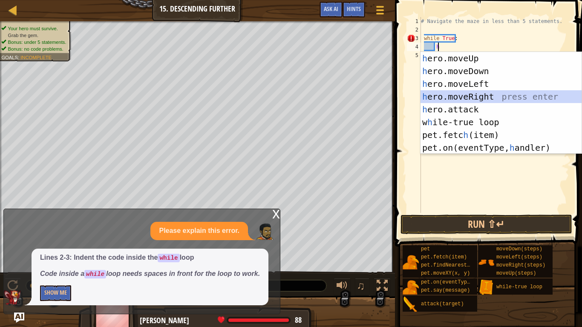
click at [477, 95] on div "h ero.moveUp press enter h ero.moveDown press enter h ero.moveLeft press enter …" at bounding box center [500, 116] width 161 height 128
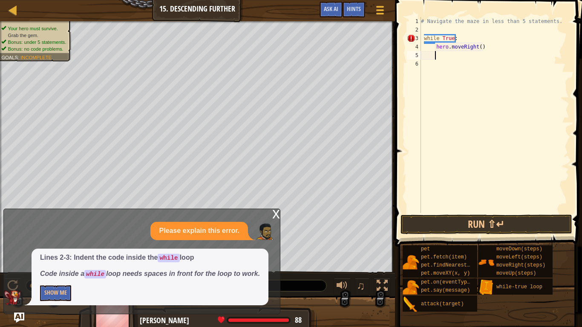
click at [482, 46] on div "# Navigate the maze in less than 5 statements. while True : hero . moveRight ( )" at bounding box center [494, 123] width 150 height 213
click at [432, 45] on div "# Navigate the maze in less than 5 statements. while True : hero . moveRight ( )" at bounding box center [494, 123] width 150 height 213
click at [434, 46] on div "# Navigate the maze in less than 5 statements. while True : hero . moveRight ( )" at bounding box center [494, 123] width 150 height 213
click at [462, 55] on div "# Navigate the maze in less than 5 statements. while True : hero . moveRight ( )" at bounding box center [494, 123] width 150 height 213
click at [469, 57] on div "# Navigate the maze in less than 5 statements. while True : hero . moveRight ( )" at bounding box center [494, 123] width 150 height 213
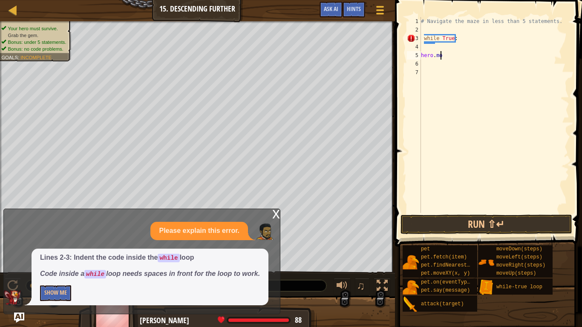
type textarea "h"
click at [430, 49] on div "# Navigate the maze in less than 5 statements. while True :" at bounding box center [494, 123] width 150 height 213
click at [431, 46] on div "# Navigate the maze in less than 5 statements. while True :" at bounding box center [494, 123] width 150 height 213
click at [450, 38] on div "# Navigate the maze in less than 5 statements. while True :" at bounding box center [494, 123] width 150 height 213
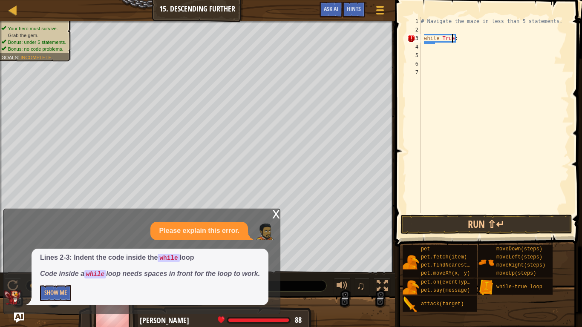
click at [457, 40] on div "# Navigate the maze in less than 5 statements. while True :" at bounding box center [494, 123] width 150 height 213
type textarea "w"
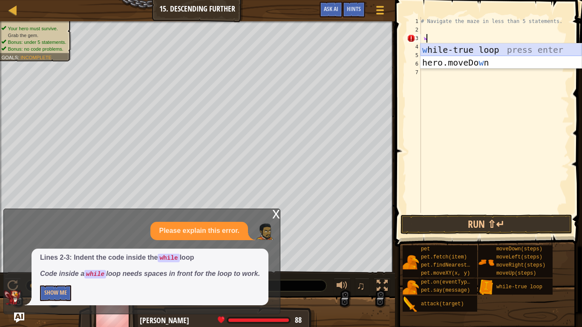
click at [466, 51] on div "w [PERSON_NAME]-true loop press enter hero.moveDo w n press enter" at bounding box center [500, 68] width 161 height 51
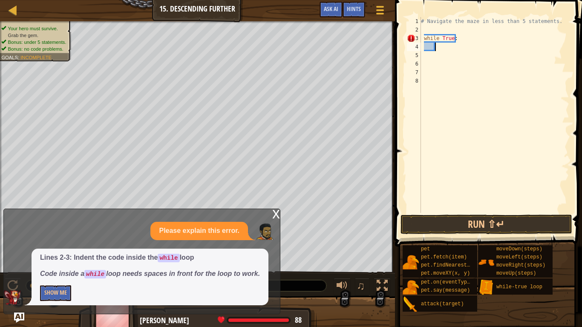
type textarea "m"
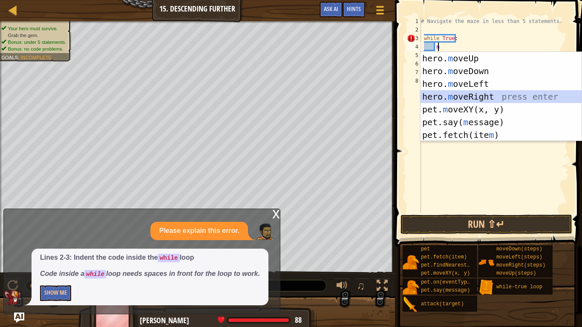
click at [474, 97] on div "hero. m oveUp press enter hero. m oveDown press enter hero. m oveLeft press ent…" at bounding box center [500, 109] width 161 height 115
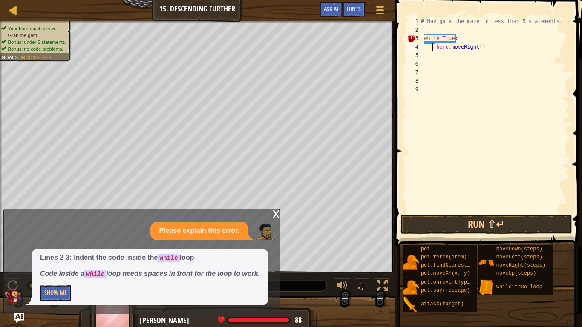
click at [433, 47] on div "# Navigate the maze in less than 5 statements. while True : hero . moveRight ( )" at bounding box center [494, 123] width 150 height 213
click at [435, 47] on div "# Navigate the maze in less than 5 statements. while True : hero . moveRight ( )" at bounding box center [494, 123] width 150 height 213
type textarea "hero.moveRight()"
click at [423, 56] on div "# Navigate the maze in less than 5 statements. while True : hero . moveRight ( )" at bounding box center [494, 123] width 150 height 213
type textarea "h"
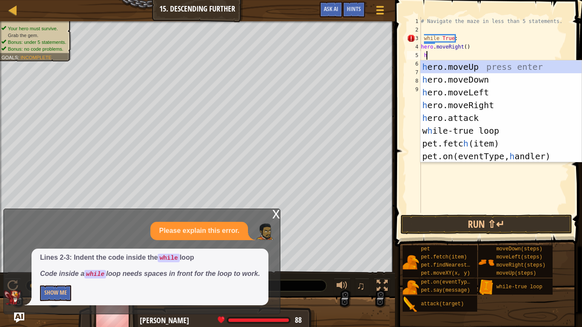
scroll to position [4, 0]
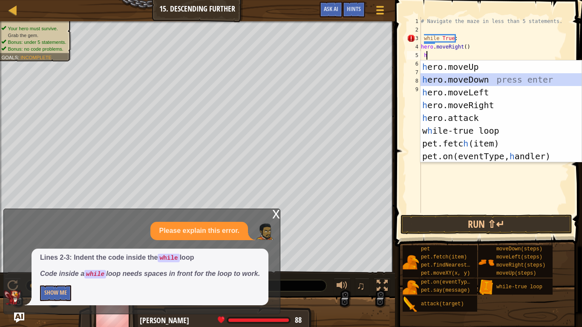
click at [459, 81] on div "h ero.moveUp press enter h ero.moveDown press enter h ero.moveLeft press enter …" at bounding box center [500, 124] width 161 height 128
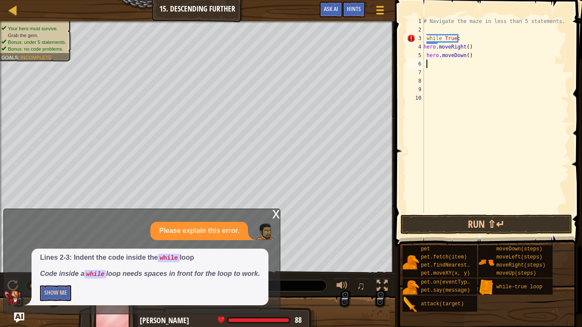
click at [463, 56] on div "# Navigate the maze in less than 5 statements. while True : hero . moveRight ( …" at bounding box center [494, 123] width 147 height 213
click at [465, 55] on div "# Navigate the maze in less than 5 statements. while True : hero . moveRight ( …" at bounding box center [494, 123] width 147 height 213
click at [465, 47] on div "# Navigate the maze in less than 5 statements. while True : hero . moveRight ( …" at bounding box center [494, 123] width 147 height 213
click at [495, 226] on button "Run ⇧↵" at bounding box center [486, 225] width 172 height 20
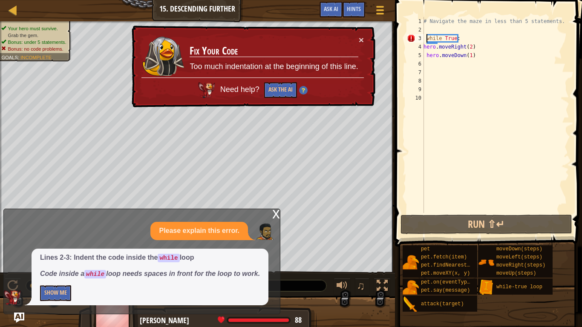
click at [425, 38] on div "# Navigate the maze in less than 5 statements. while True : hero . moveRight ( …" at bounding box center [494, 123] width 147 height 213
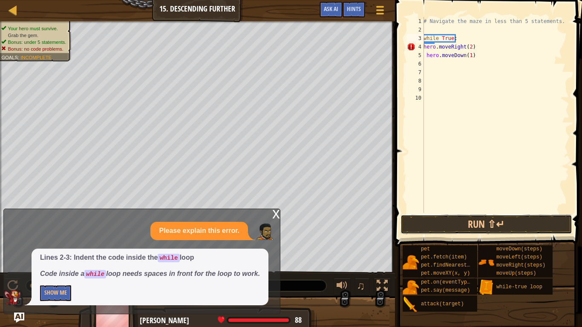
click at [480, 227] on button "Run ⇧↵" at bounding box center [486, 225] width 172 height 20
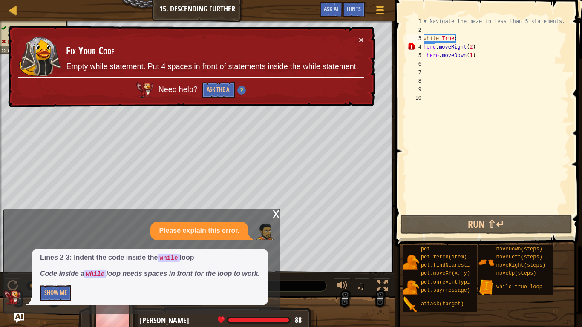
click at [507, 44] on div "# Navigate the maze in less than 5 statements. while True : hero . moveRight ( …" at bounding box center [494, 123] width 147 height 213
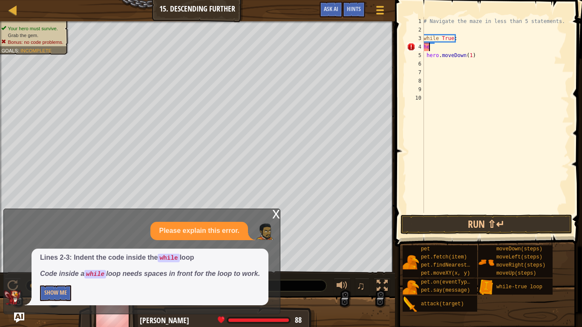
scroll to position [4, 0]
type textarea "h"
click at [437, 43] on div "# Navigate the maze in less than 5 statements. while True : hero . moveDown ( 1…" at bounding box center [494, 123] width 147 height 213
click at [430, 42] on div "# Navigate the maze in less than 5 statements. while True : hero . moveDown ( 1…" at bounding box center [494, 123] width 147 height 213
type textarea "while True:"
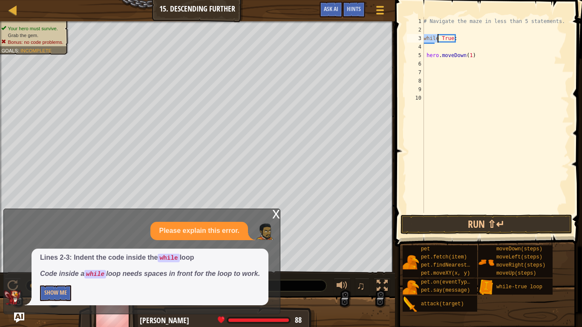
click at [430, 42] on div "# Navigate the maze in less than 5 statements. while True : hero . moveDown ( 1…" at bounding box center [494, 123] width 147 height 213
click at [429, 47] on div "# Navigate the maze in less than 5 statements. while True : hero . moveDown ( 1…" at bounding box center [494, 123] width 147 height 213
click at [476, 60] on div "# Navigate the maze in less than 5 statements. while True : hero . moveDown ( 1…" at bounding box center [494, 123] width 147 height 213
click at [468, 55] on div "# Navigate the maze in less than 5 statements. while True : hero . moveDown ( 1…" at bounding box center [494, 123] width 147 height 213
type textarea "hero.moveDown()"
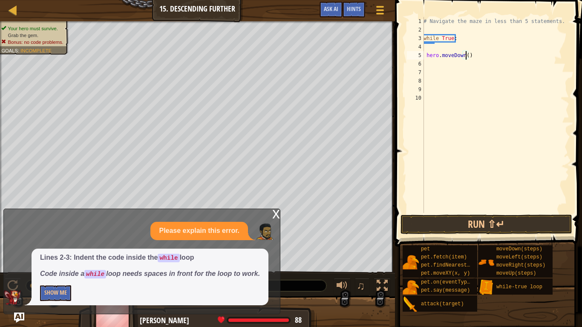
click at [470, 57] on div "# Navigate the maze in less than 5 statements. while True : hero . moveDown ( )" at bounding box center [494, 123] width 147 height 213
click at [427, 49] on div "# Navigate the maze in less than 5 statements. while True : hero . moveDown ( )" at bounding box center [494, 123] width 147 height 213
click at [426, 42] on div "# Navigate the maze in less than 5 statements. while True : hero . moveDown ( )" at bounding box center [494, 123] width 147 height 213
type textarea "while True:"
click at [438, 38] on div "# Navigate the maze in less than 5 statements. while True : hero . moveDown ( )" at bounding box center [494, 123] width 147 height 213
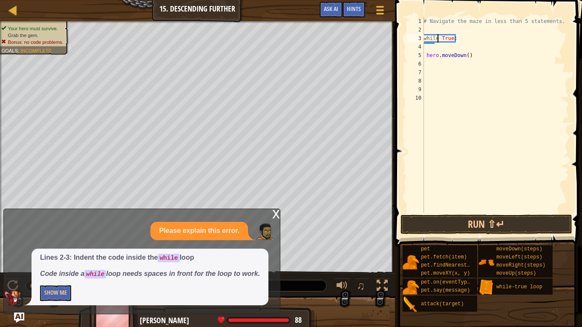
click at [428, 45] on div "# Navigate the maze in less than 5 statements. while True : hero . moveDown ( )" at bounding box center [494, 123] width 147 height 213
click at [474, 55] on div "# Navigate the maze in less than 5 statements. while True : hero . moveDown ( )" at bounding box center [494, 123] width 147 height 213
type textarea "hero.moveDown("
click at [378, 6] on span at bounding box center [380, 7] width 8 height 2
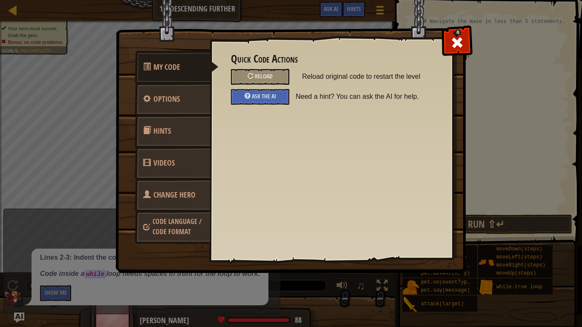
click at [265, 75] on span "Reload" at bounding box center [264, 76] width 18 height 8
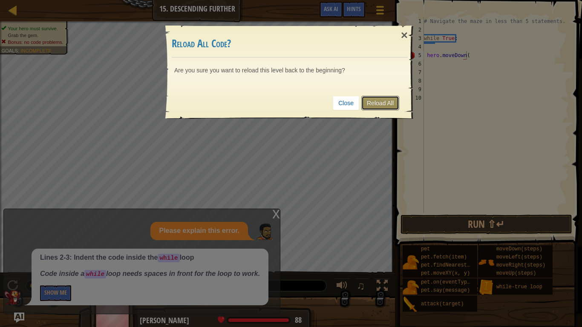
click at [374, 101] on link "Reload All" at bounding box center [380, 103] width 38 height 14
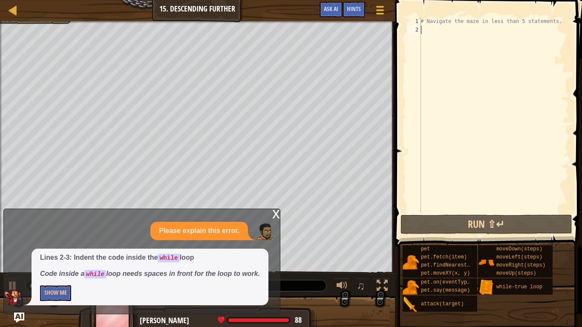
type textarea "w"
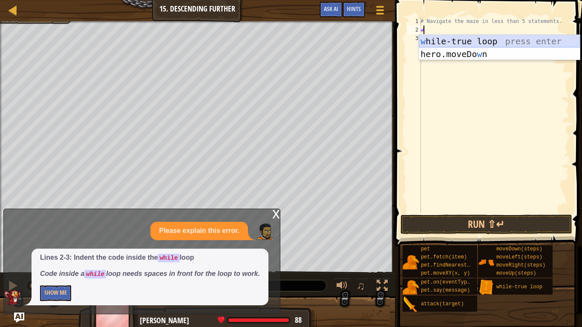
click at [429, 41] on div "w [PERSON_NAME]-true loop press enter hero.moveDo w n press enter" at bounding box center [498, 60] width 161 height 51
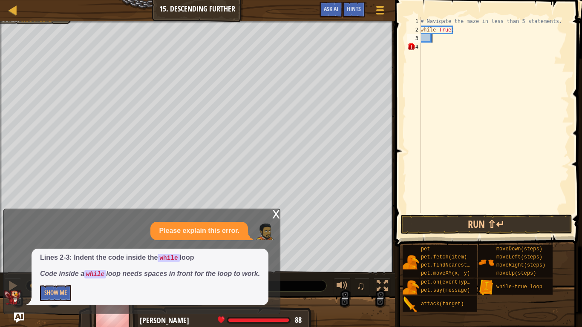
click at [424, 39] on div "# Navigate the maze in less than 5 statements. while True :" at bounding box center [493, 123] width 150 height 213
click at [422, 39] on div "# Navigate the maze in less than 5 statements. while True :" at bounding box center [493, 123] width 150 height 213
type textarea "m"
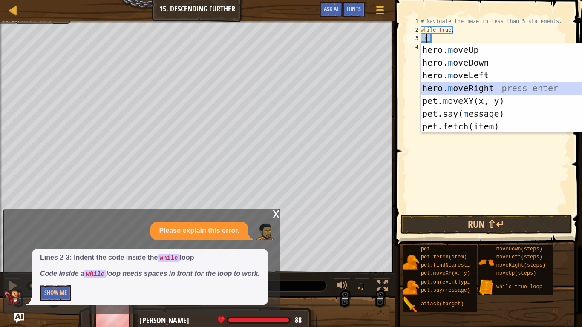
click at [484, 88] on div "hero. m oveUp press enter hero. m oveDown press enter hero. m oveLeft press ent…" at bounding box center [500, 100] width 161 height 115
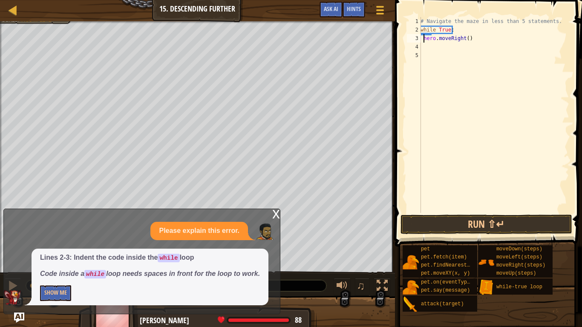
click at [424, 35] on div "# Navigate the maze in less than 5 statements. while True : hero . moveRight ( )" at bounding box center [493, 123] width 150 height 213
type textarea "hero.moveRight()"
click at [473, 41] on div "# Navigate the maze in less than 5 statements. while True : hero . moveRight ( )" at bounding box center [493, 123] width 150 height 213
click at [423, 46] on div "# Navigate the maze in less than 5 statements. while True : hero . moveRight ( )" at bounding box center [493, 123] width 150 height 213
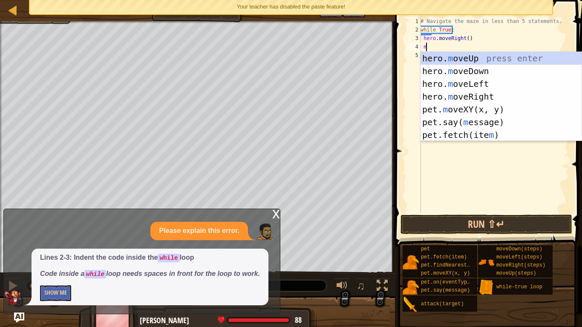
click at [466, 39] on div "# Navigate the maze in less than 5 statements. while True : hero . moveRight ( …" at bounding box center [493, 123] width 150 height 213
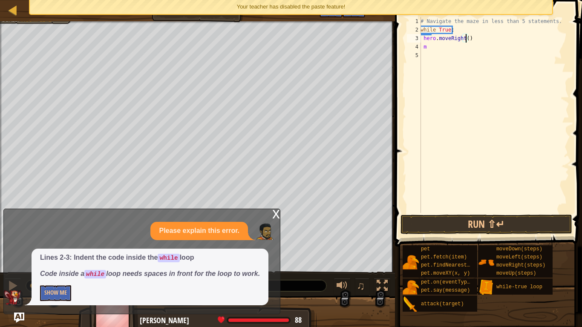
type textarea "hero.moveRight(2)"
click at [437, 52] on div "# Navigate the maze in less than 5 statements. while True : hero . moveRight ( …" at bounding box center [493, 123] width 150 height 213
click at [436, 48] on div "# Navigate the maze in less than 5 statements. while True : hero . moveRight ( …" at bounding box center [493, 123] width 150 height 213
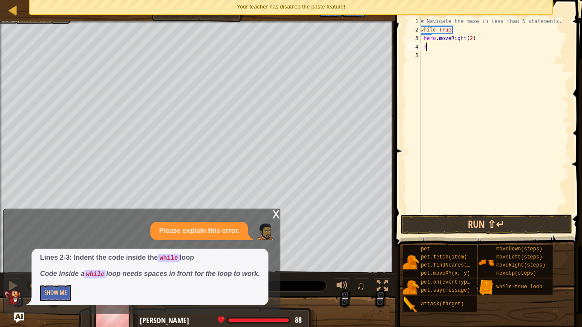
type textarea "mo"
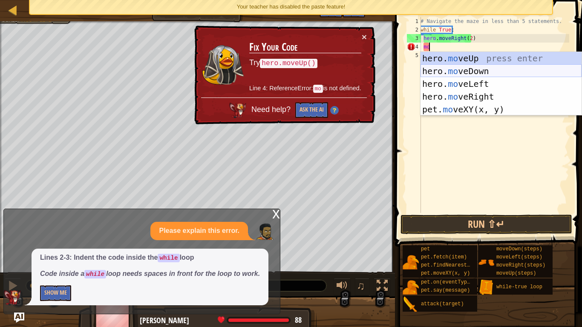
click at [461, 72] on div "hero. mo veUp press enter hero. mo veDown press enter hero. mo veLeft press ent…" at bounding box center [500, 96] width 161 height 89
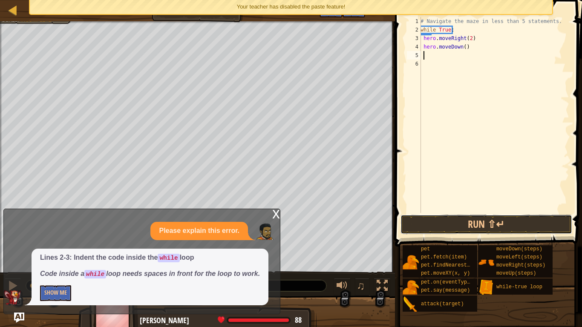
click at [480, 218] on button "Run ⇧↵" at bounding box center [486, 225] width 172 height 20
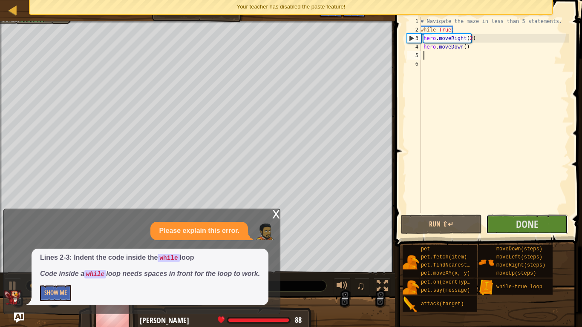
click at [504, 218] on button "Done" at bounding box center [526, 225] width 81 height 20
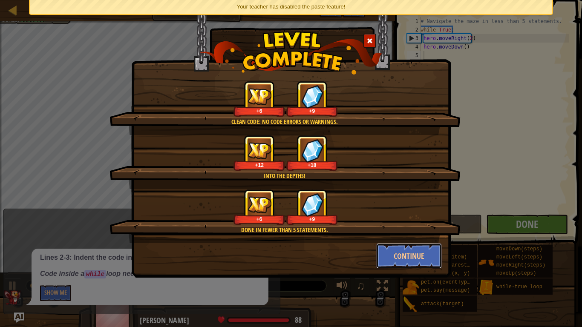
click at [424, 260] on button "Continue" at bounding box center [409, 256] width 66 height 26
click at [422, 257] on div "Clean code: no code errors or warnings. +6 +9 Into the depths! +12 +18 Done in …" at bounding box center [291, 163] width 582 height 327
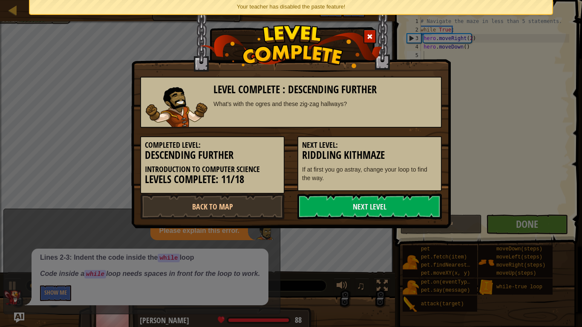
click at [367, 203] on link "Next Level" at bounding box center [369, 207] width 144 height 26
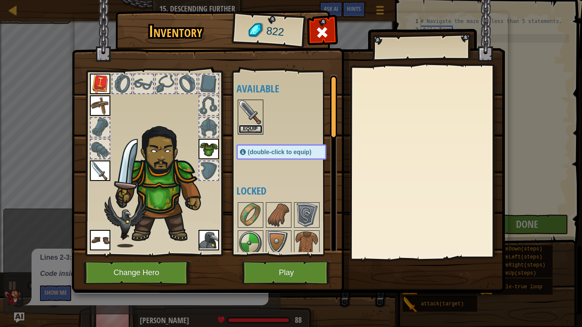
click at [249, 127] on button "Equip" at bounding box center [250, 129] width 24 height 9
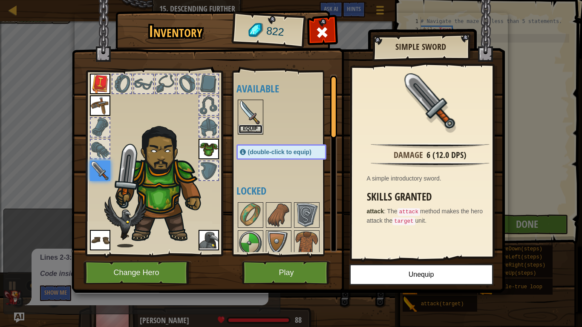
click at [248, 126] on button "Equip" at bounding box center [250, 129] width 24 height 9
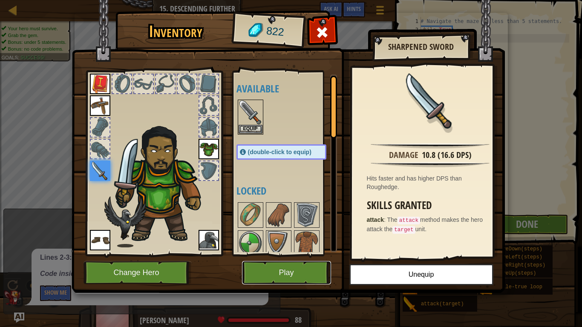
click at [310, 260] on button "Play" at bounding box center [286, 272] width 89 height 23
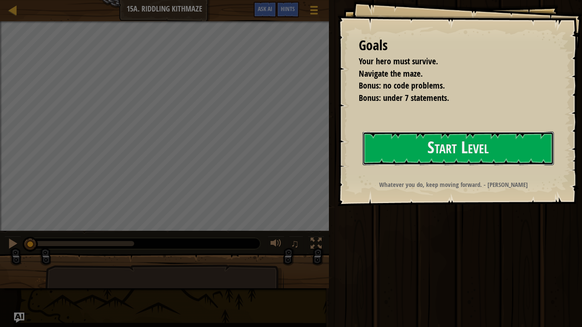
click at [420, 159] on button "Start Level" at bounding box center [457, 149] width 191 height 34
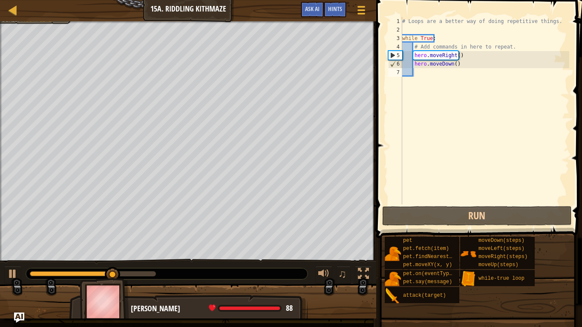
click at [362, 17] on button "Game Menu" at bounding box center [360, 12] width 21 height 20
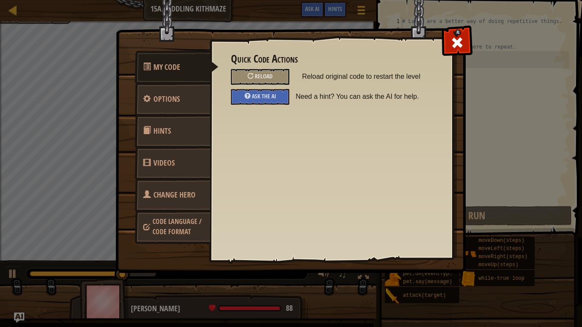
click at [272, 72] on div "Reload" at bounding box center [260, 77] width 58 height 16
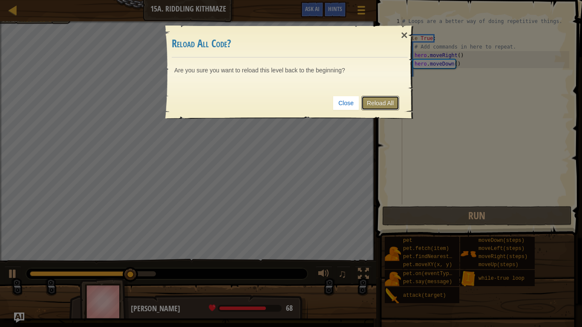
click at [376, 105] on link "Reload All" at bounding box center [380, 103] width 38 height 14
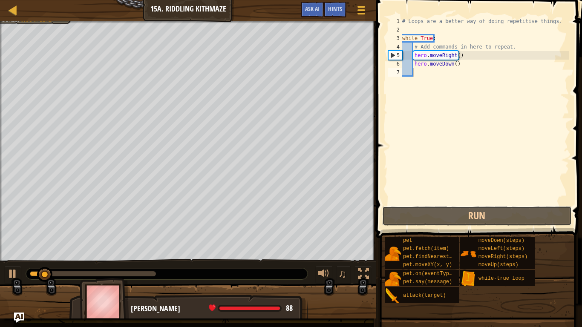
click at [409, 209] on button "Run" at bounding box center [476, 216] width 189 height 20
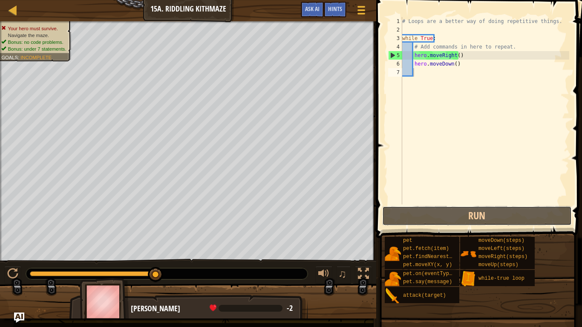
click at [409, 209] on button "Run" at bounding box center [476, 216] width 189 height 20
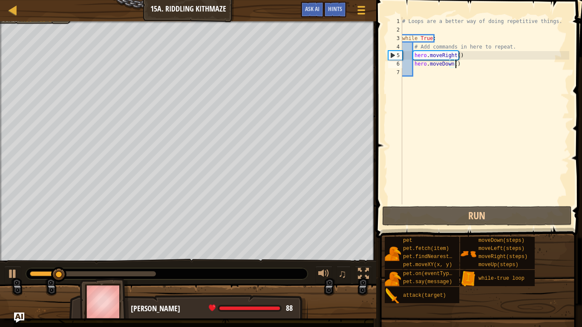
click at [464, 60] on div "# Loops are a better way of doing repetitive things. while True : # Add command…" at bounding box center [484, 119] width 169 height 204
click at [456, 57] on div "# Loops are a better way of doing repetitive things. while True : # Add command…" at bounding box center [484, 119] width 169 height 204
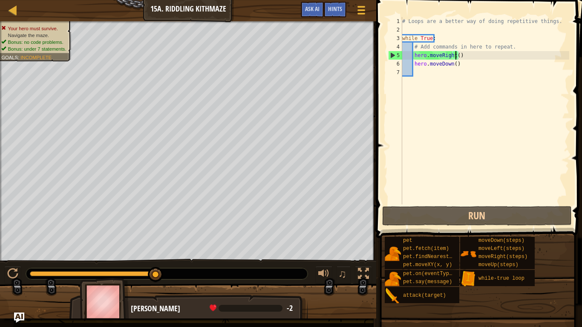
click at [404, 48] on div "# Loops are a better way of doing repetitive things. while True : # Add command…" at bounding box center [484, 119] width 169 height 204
click at [458, 65] on div "# Loops are a better way of doing repetitive things. while True : # Add command…" at bounding box center [484, 119] width 169 height 204
type textarea "hero.moveDown()"
click at [436, 70] on div "# Loops are a better way of doing repetitive things. while True : # Add command…" at bounding box center [484, 119] width 169 height 204
type textarea "m"
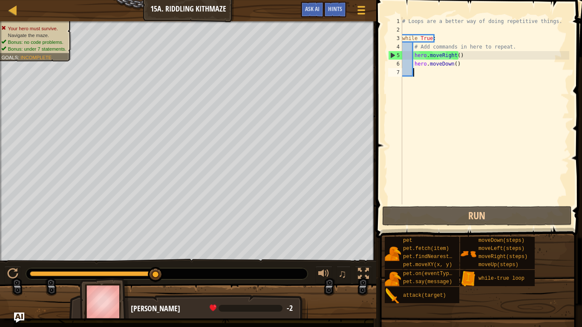
scroll to position [4, 1]
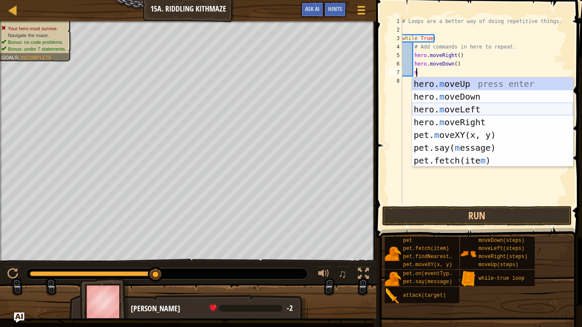
click at [437, 116] on div "hero. m oveUp press enter hero. m oveDown press enter hero. m oveLeft press ent…" at bounding box center [492, 134] width 161 height 115
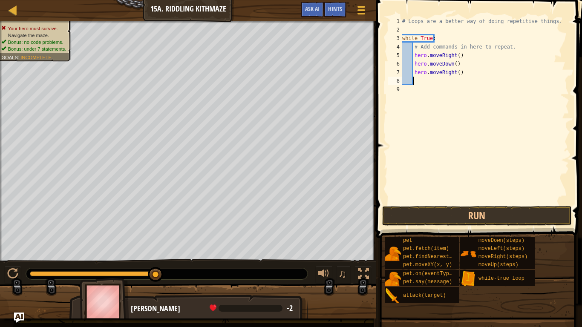
type textarea "m"
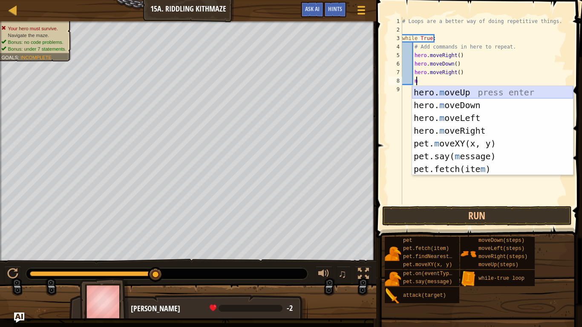
click at [442, 92] on div "hero. m oveUp press enter hero. m oveDown press enter hero. m oveLeft press ent…" at bounding box center [492, 143] width 161 height 115
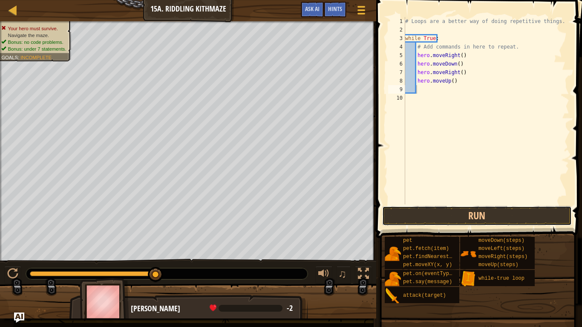
click at [439, 219] on button "Run" at bounding box center [476, 216] width 189 height 20
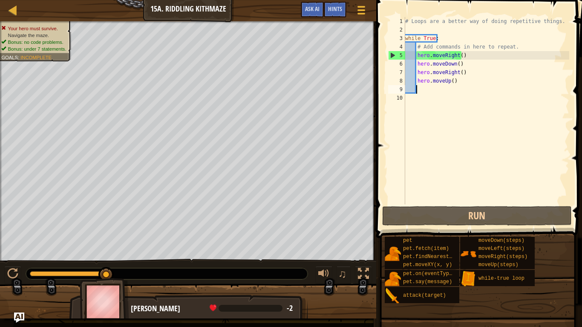
click at [455, 73] on div "# Loops are a better way of doing repetitive things. while True : # Add command…" at bounding box center [486, 119] width 166 height 204
click at [458, 73] on div "# Loops are a better way of doing repetitive things. while True : # Add command…" at bounding box center [486, 119] width 166 height 204
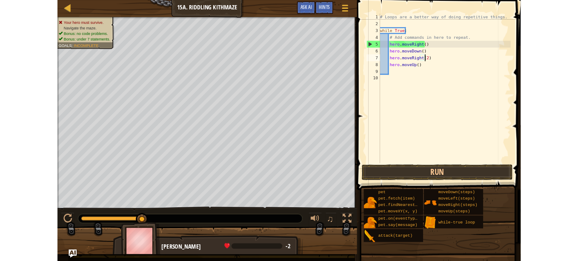
scroll to position [4, 5]
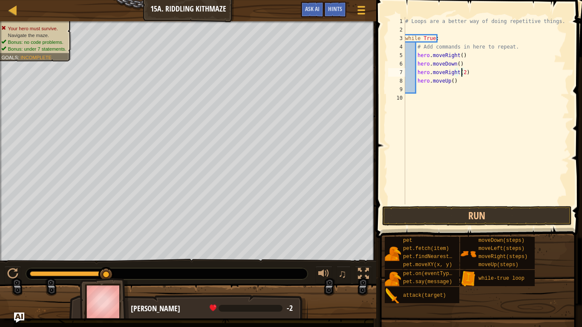
type textarea "hero.moveRight(2)"
click at [427, 217] on button "Run" at bounding box center [476, 216] width 189 height 20
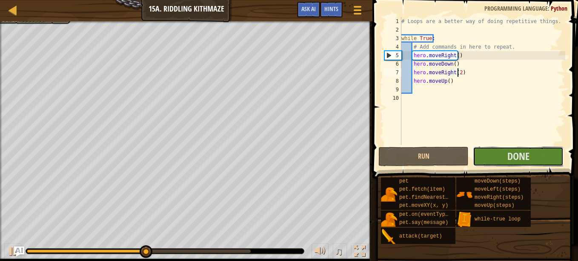
click at [530, 156] on span "Done" at bounding box center [518, 156] width 22 height 14
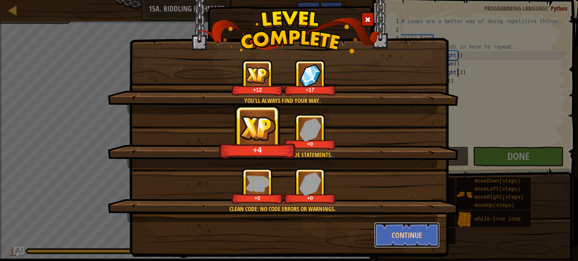
click at [389, 232] on button "Continue" at bounding box center [407, 235] width 66 height 26
click at [390, 233] on div "You'll always find your way. +12 +17 Done in fewer than 7 code statements. +4 +…" at bounding box center [289, 130] width 578 height 261
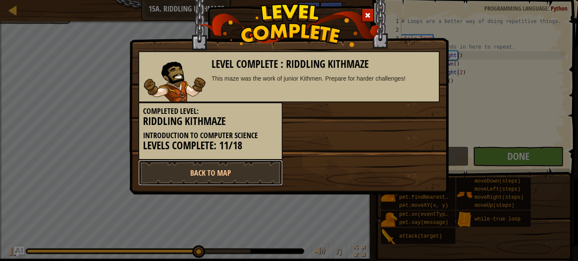
click at [169, 175] on link "Back to Map" at bounding box center [210, 173] width 144 height 26
